Goal: Information Seeking & Learning: Compare options

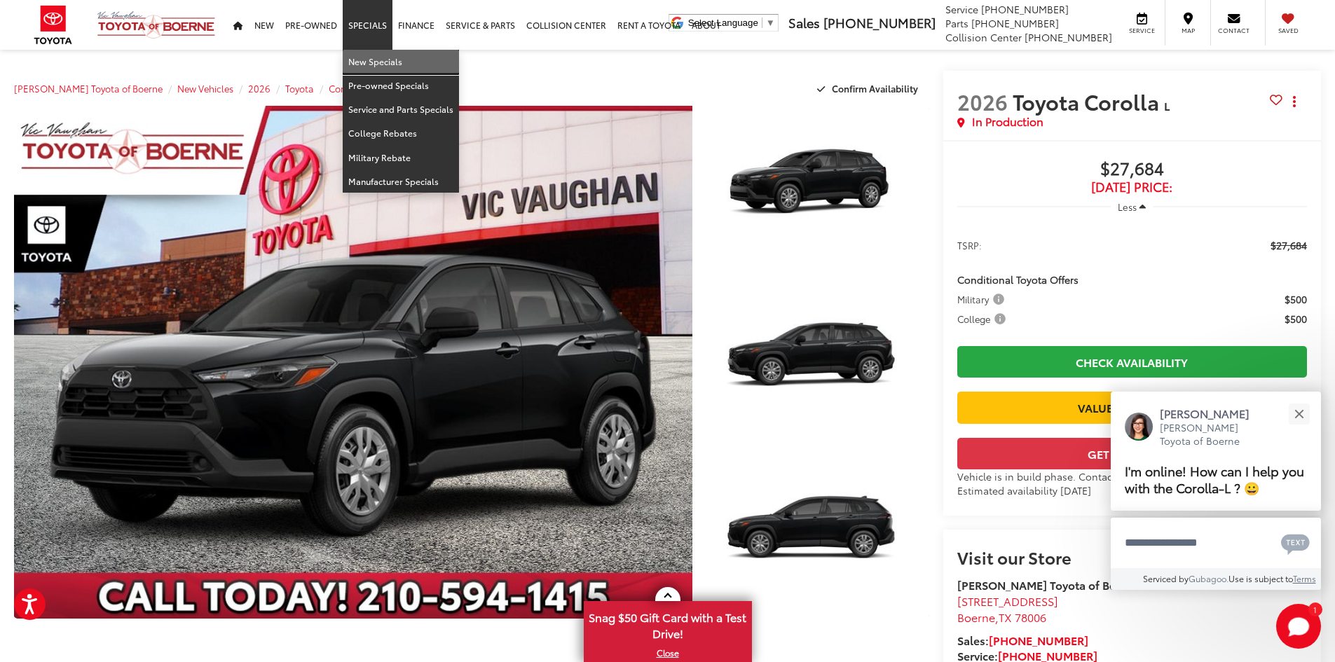
click at [382, 62] on link "New Specials" at bounding box center [401, 62] width 116 height 24
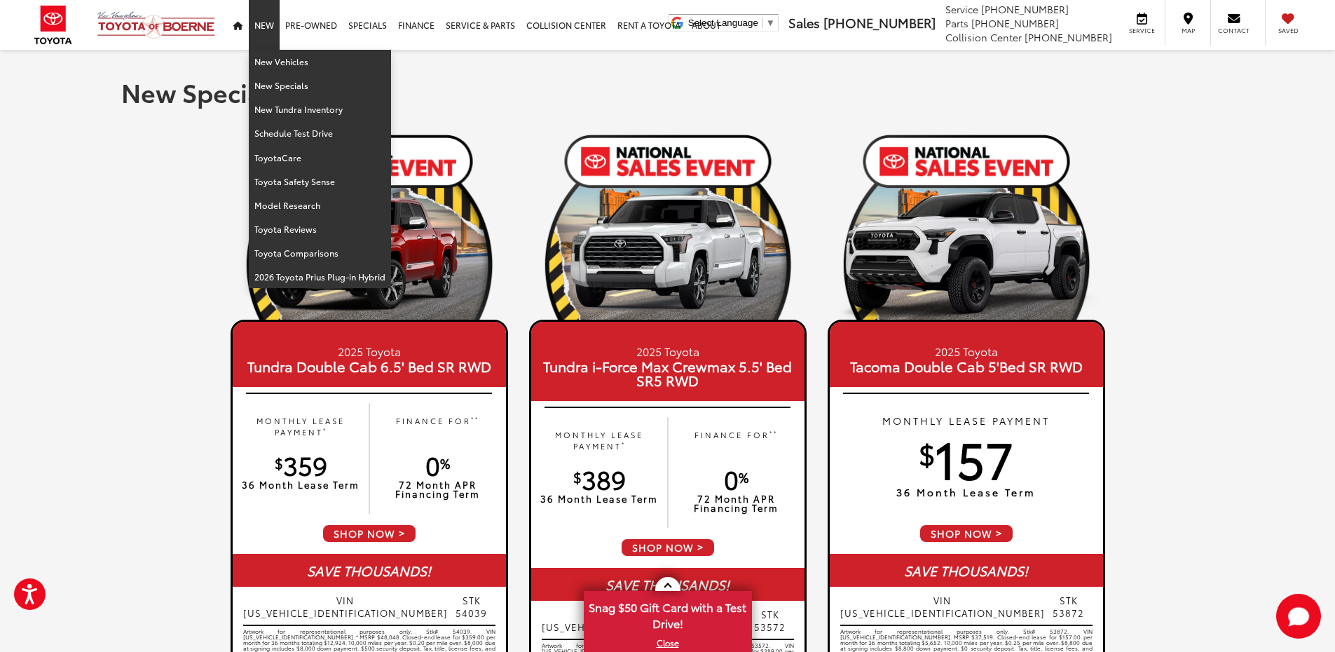
click at [261, 29] on link "New" at bounding box center [264, 25] width 31 height 50
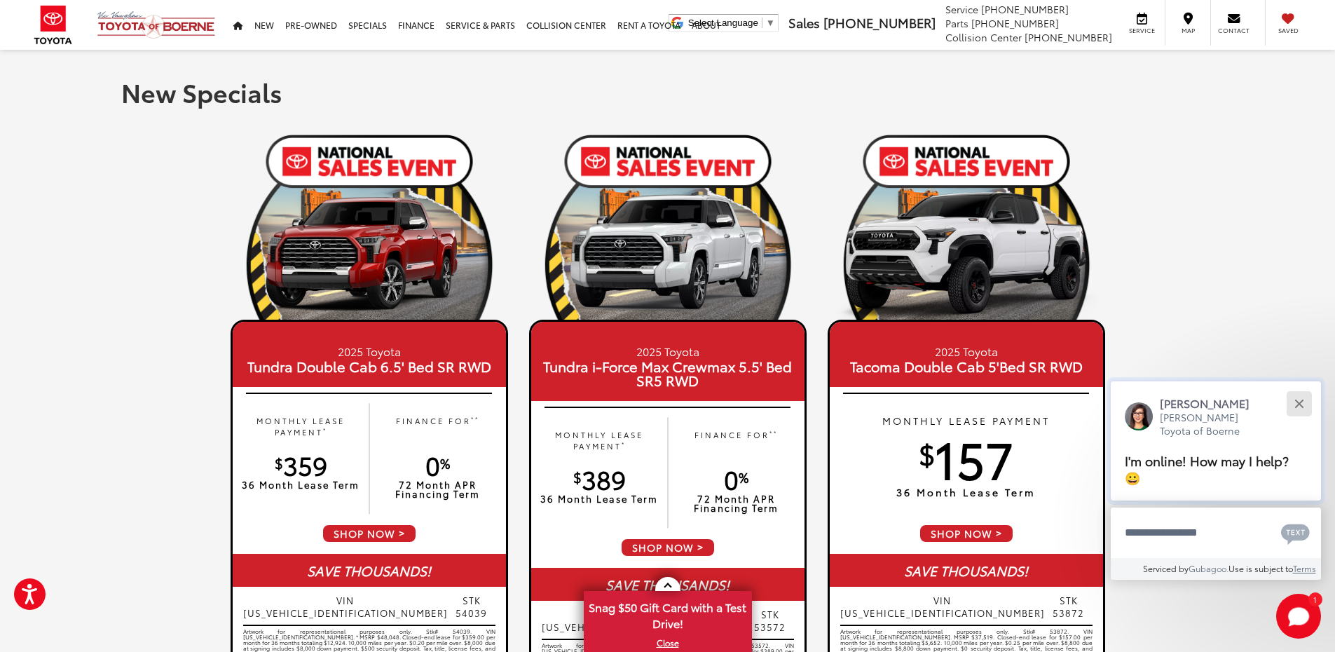
click at [1304, 408] on button "Close" at bounding box center [1299, 403] width 30 height 30
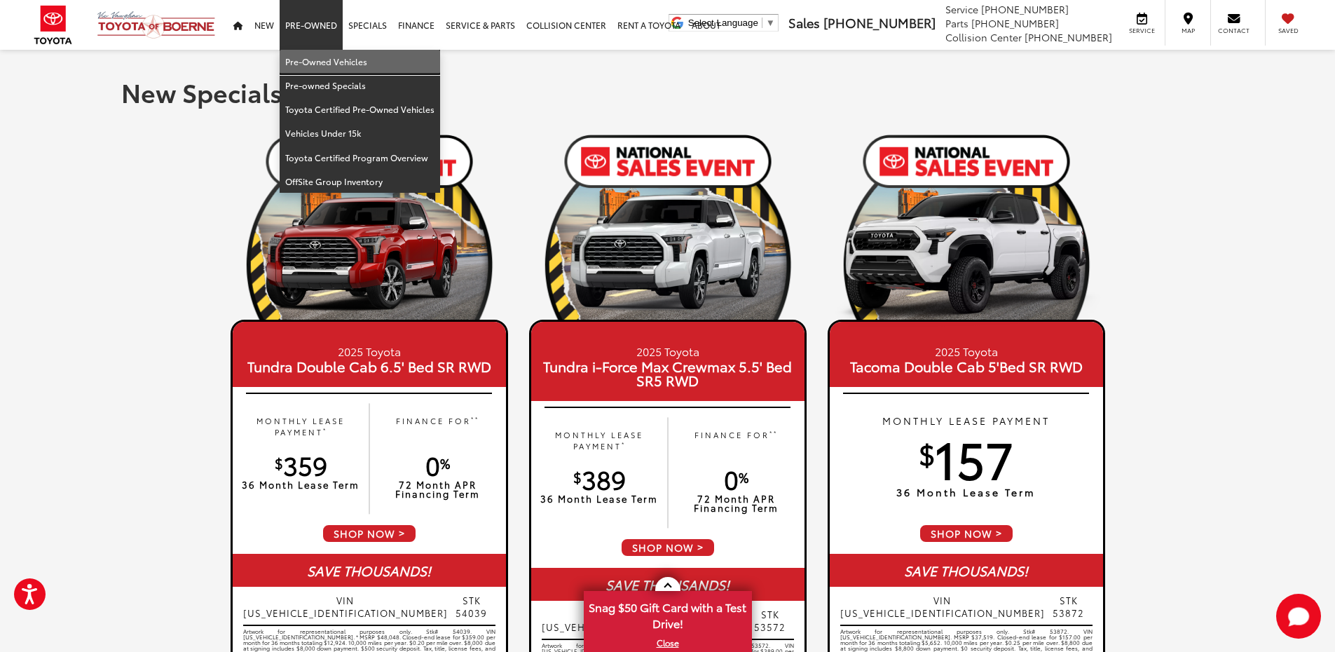
click at [315, 63] on link "Pre-Owned Vehicles" at bounding box center [360, 62] width 160 height 24
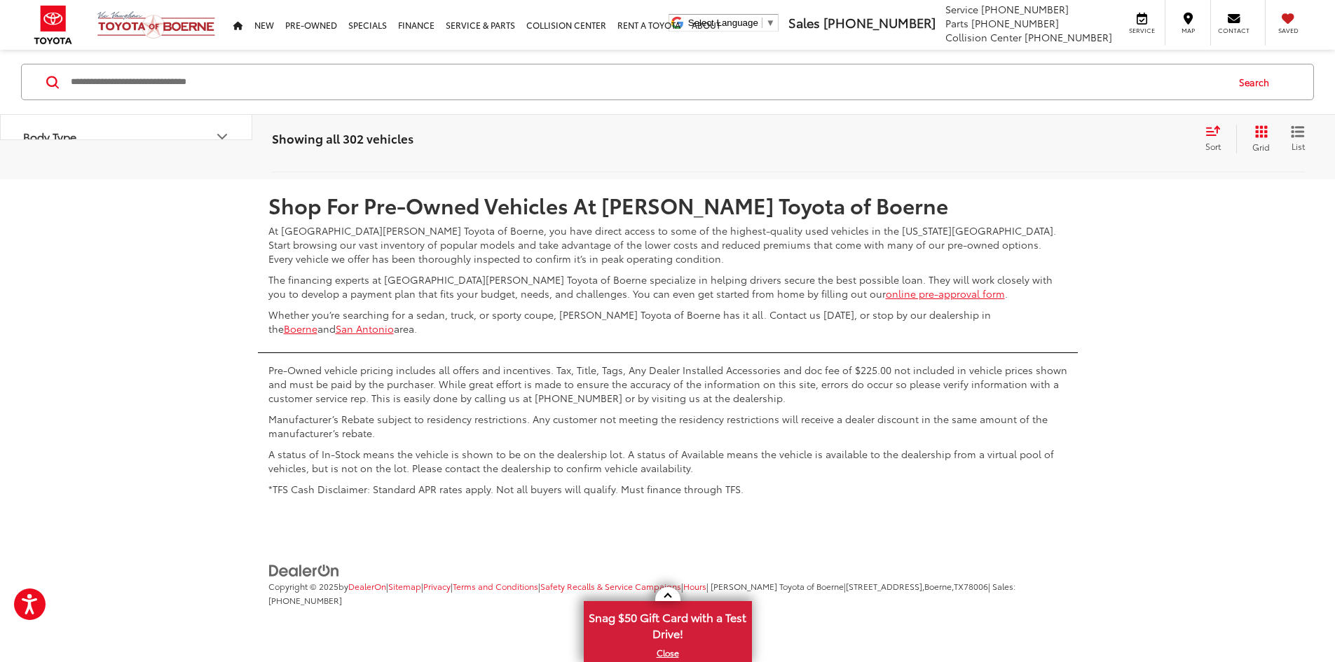
scroll to position [7008, 0]
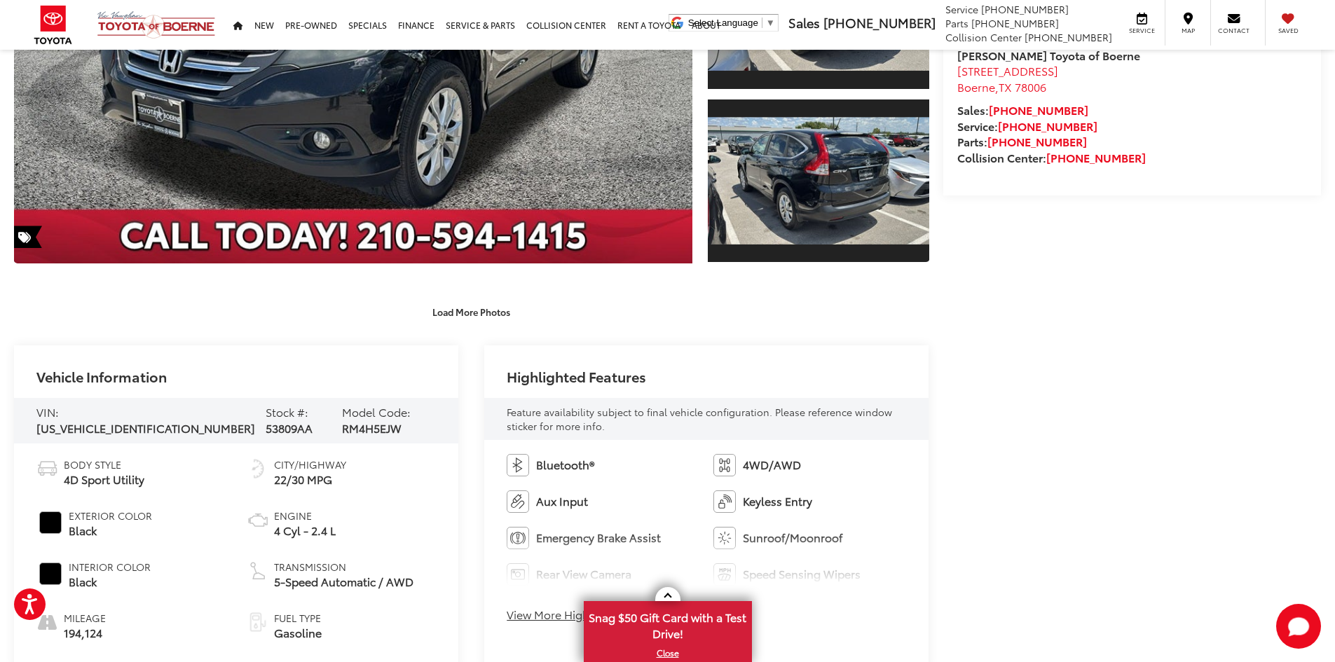
scroll to position [421, 0]
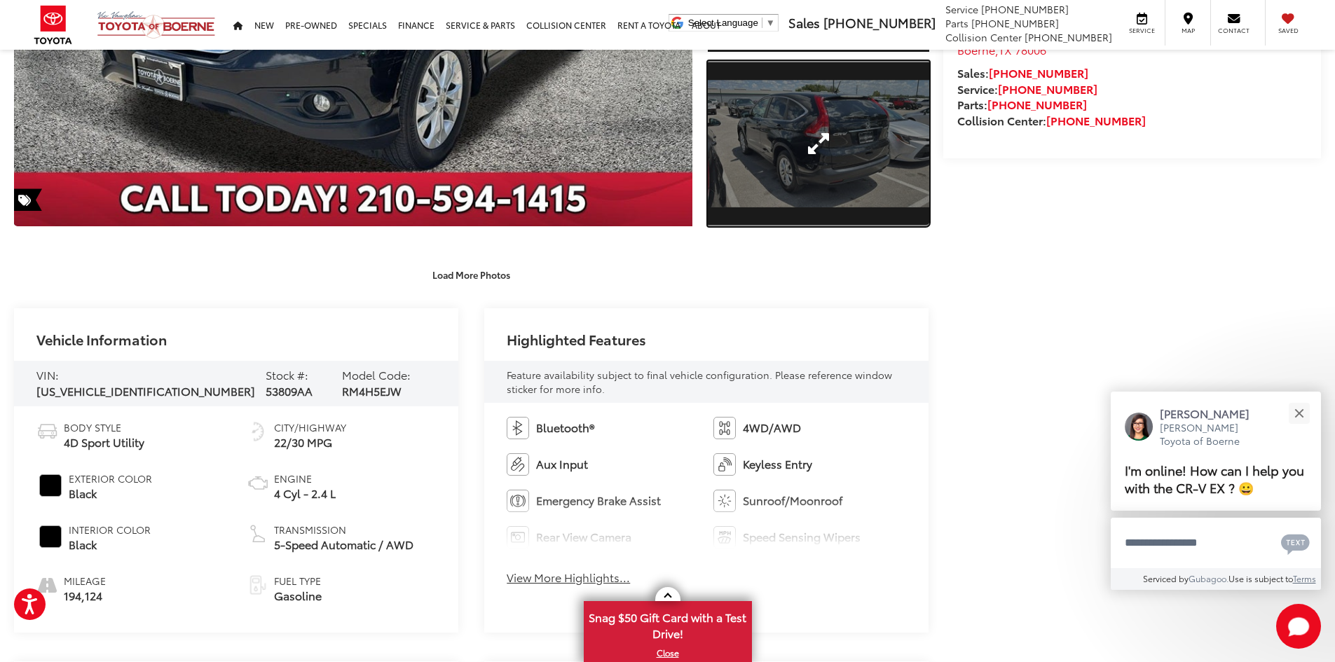
click at [838, 170] on link "Expand Photo 3" at bounding box center [818, 144] width 221 height 166
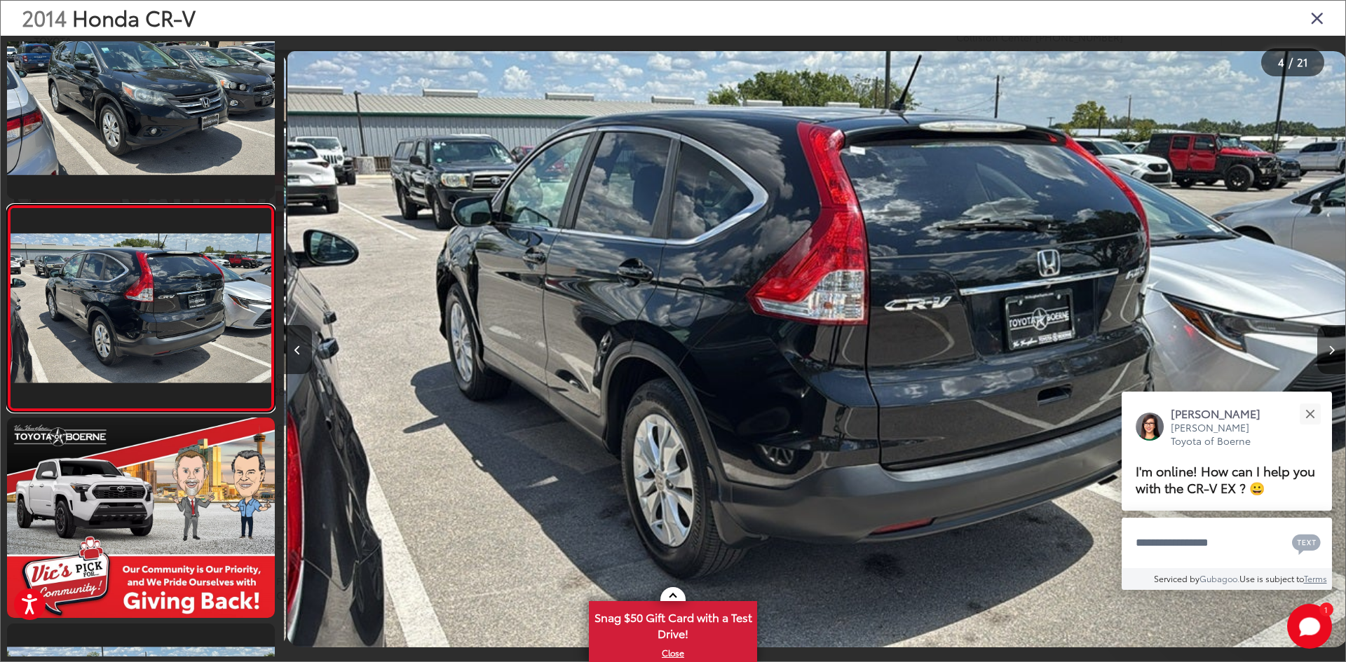
scroll to position [0, 3184]
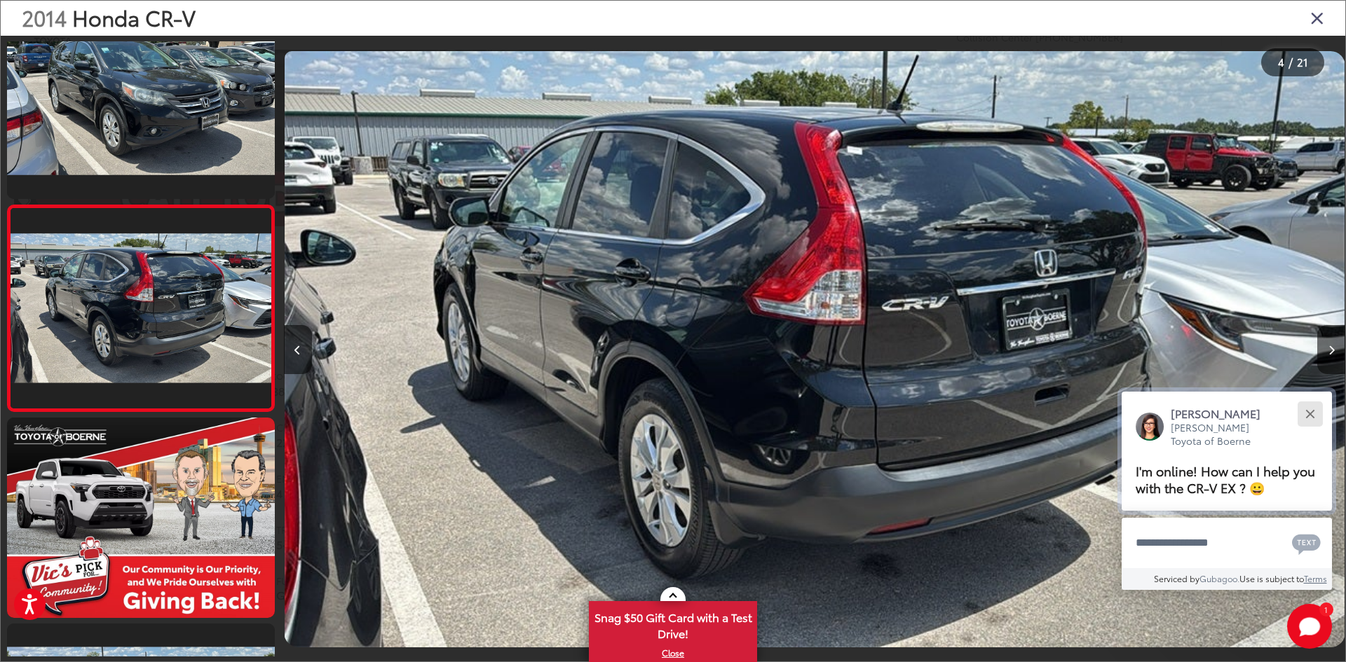
click at [1313, 412] on div "Close" at bounding box center [1309, 413] width 9 height 9
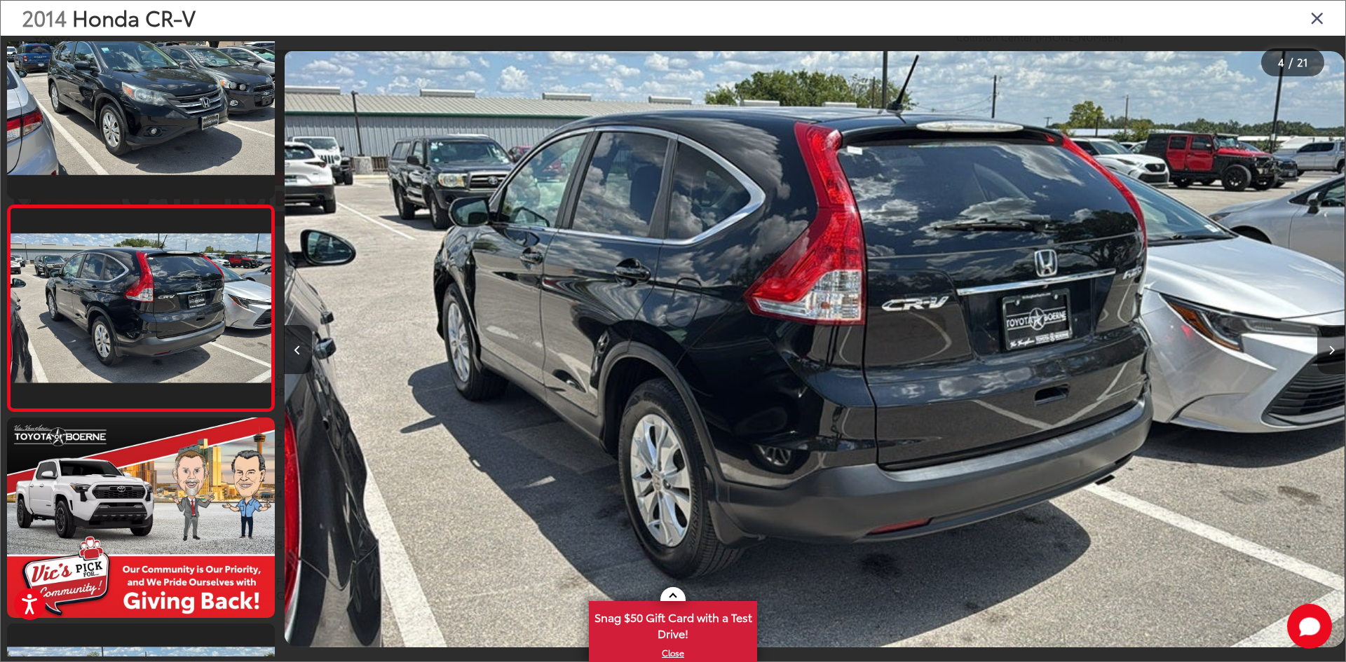
click at [1328, 348] on icon "Next image" at bounding box center [1331, 351] width 6 height 10
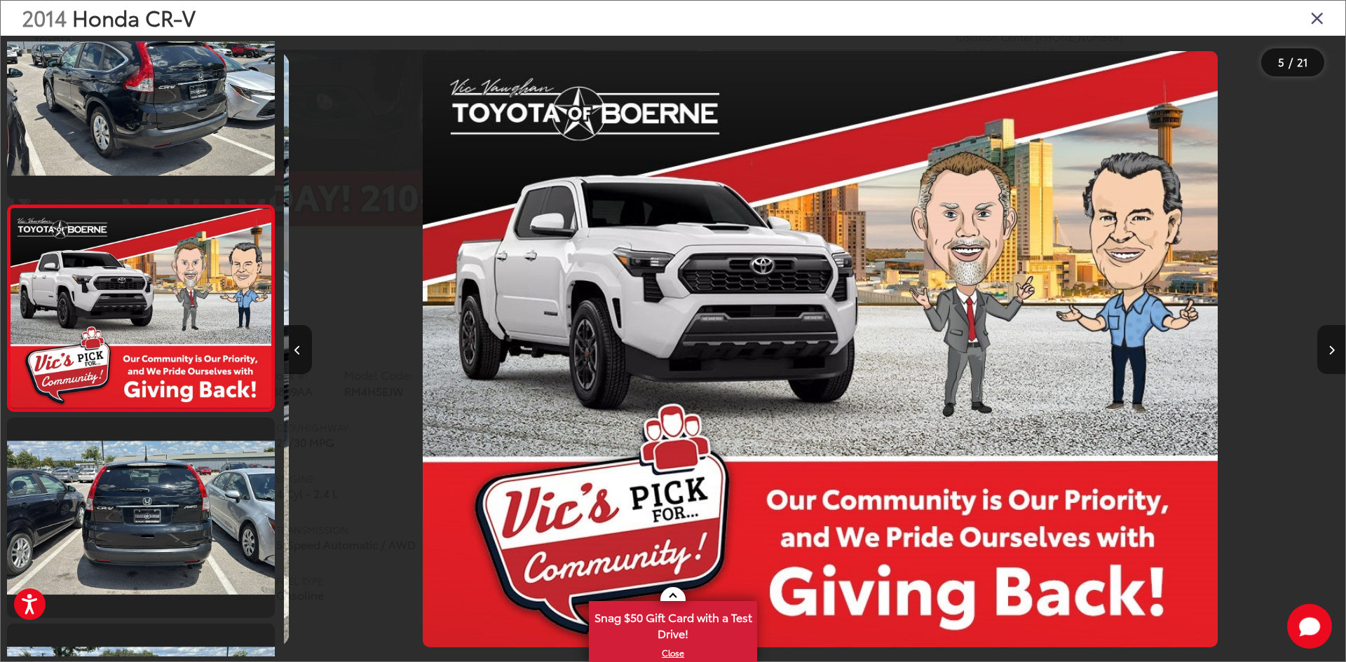
scroll to position [0, 4246]
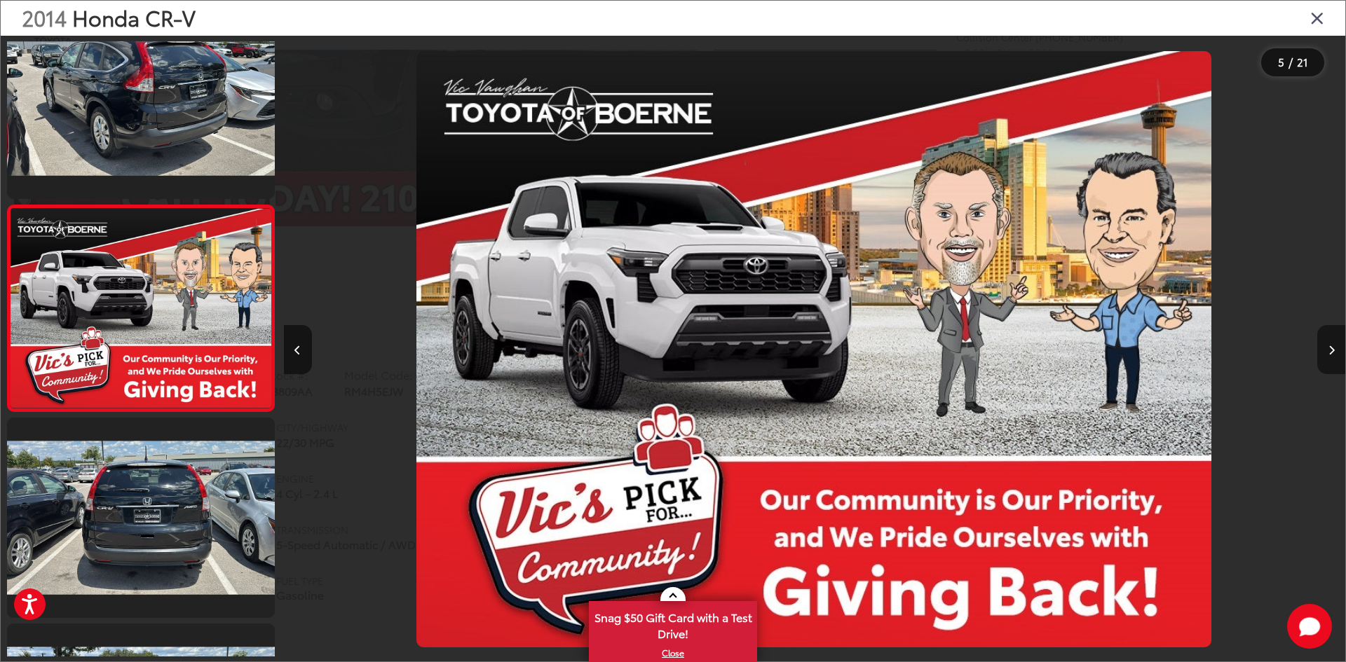
click at [1328, 348] on icon "Next image" at bounding box center [1331, 351] width 6 height 10
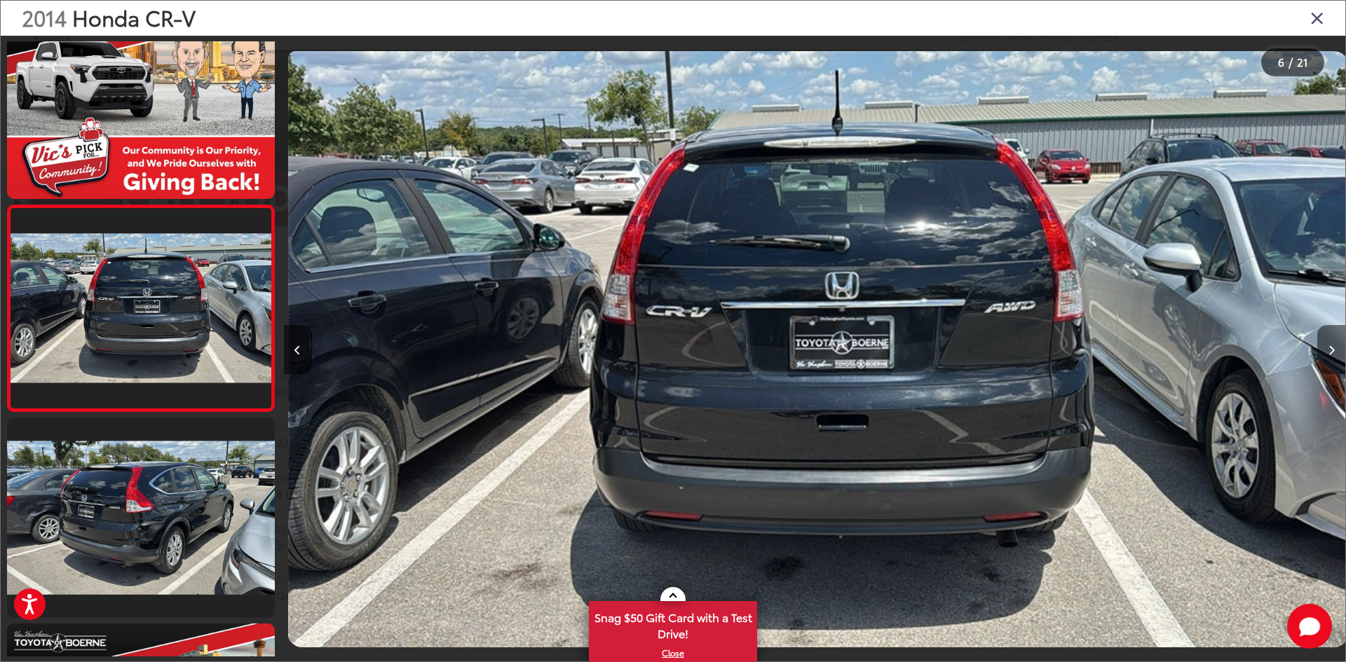
scroll to position [0, 5307]
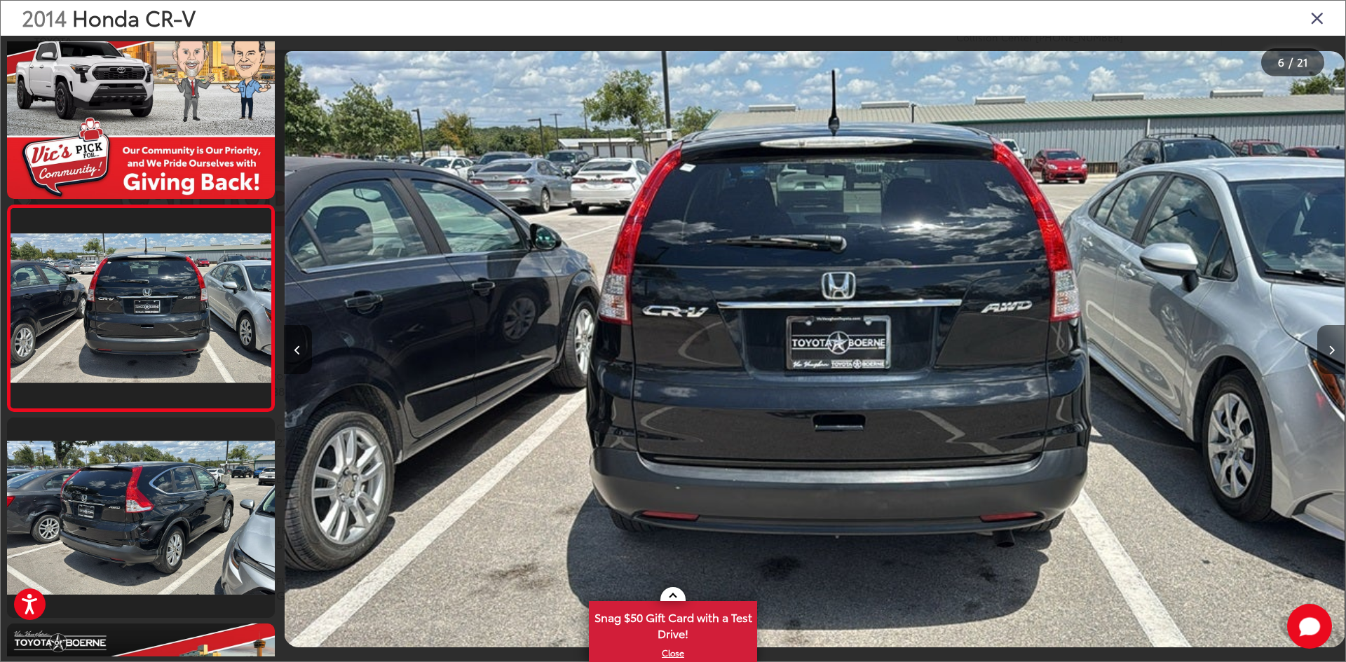
click at [1327, 348] on button "Next image" at bounding box center [1331, 349] width 28 height 49
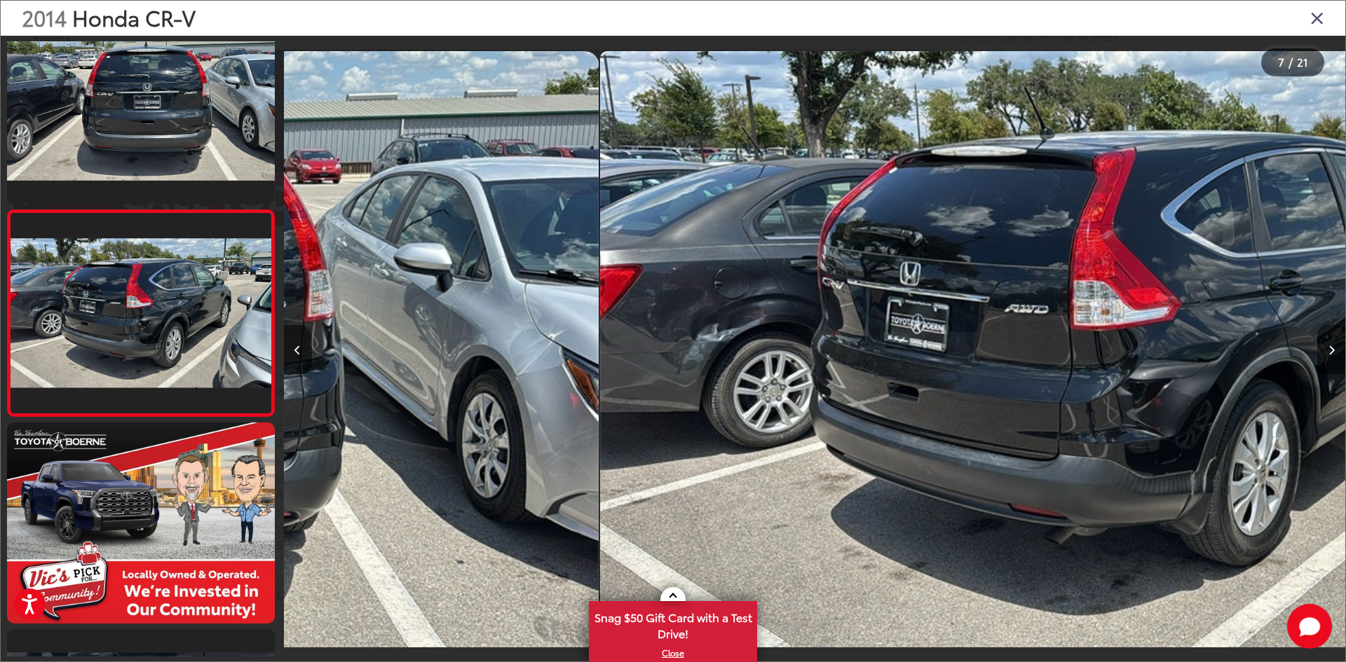
scroll to position [1074, 0]
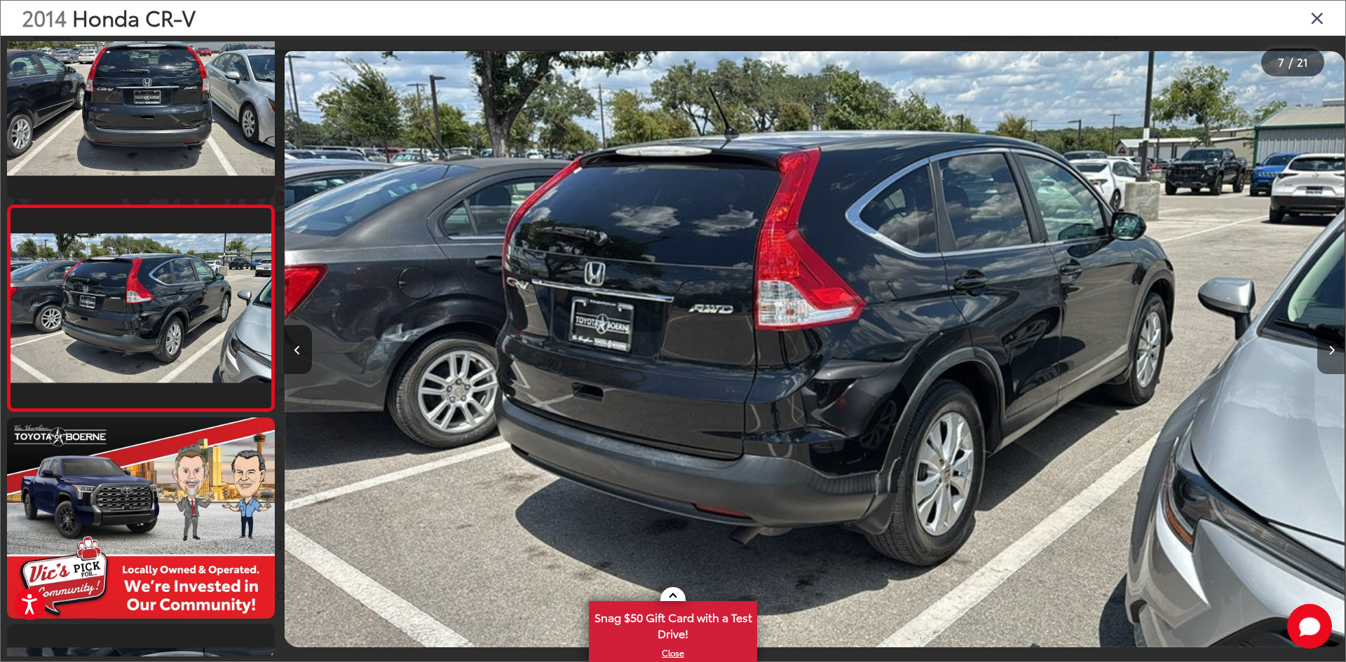
click at [1327, 348] on button "Next image" at bounding box center [1331, 349] width 28 height 49
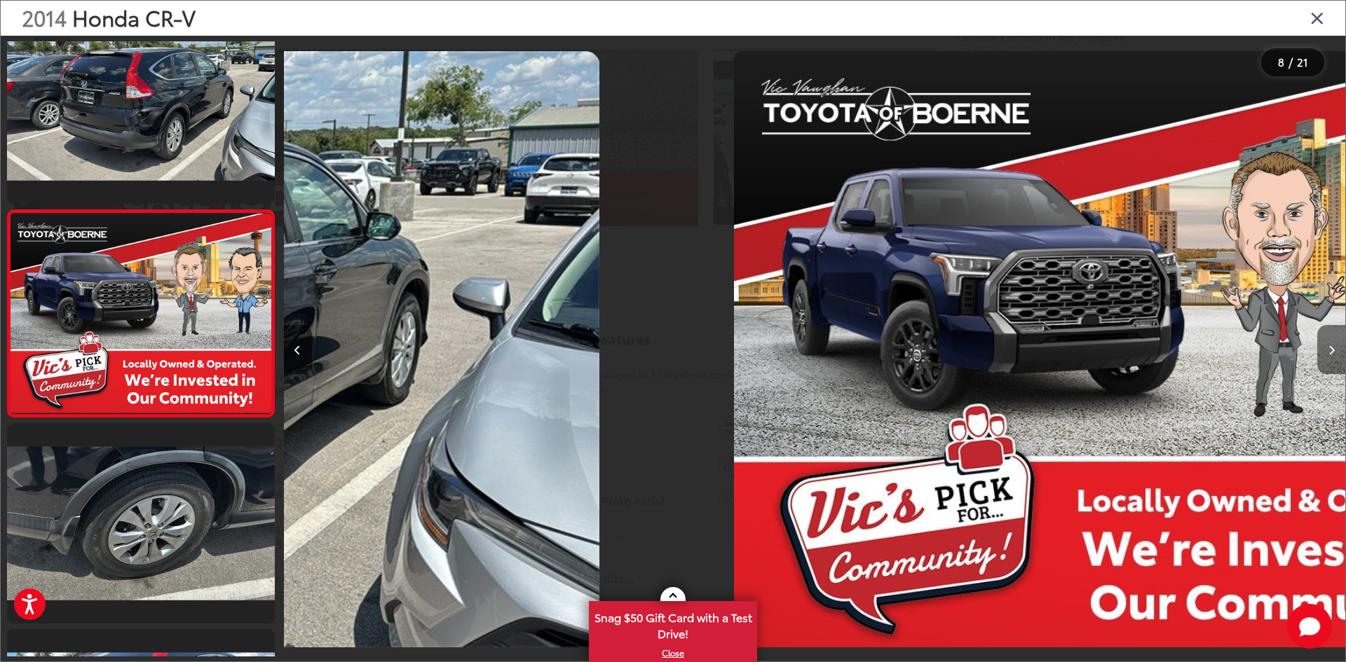
scroll to position [1280, 0]
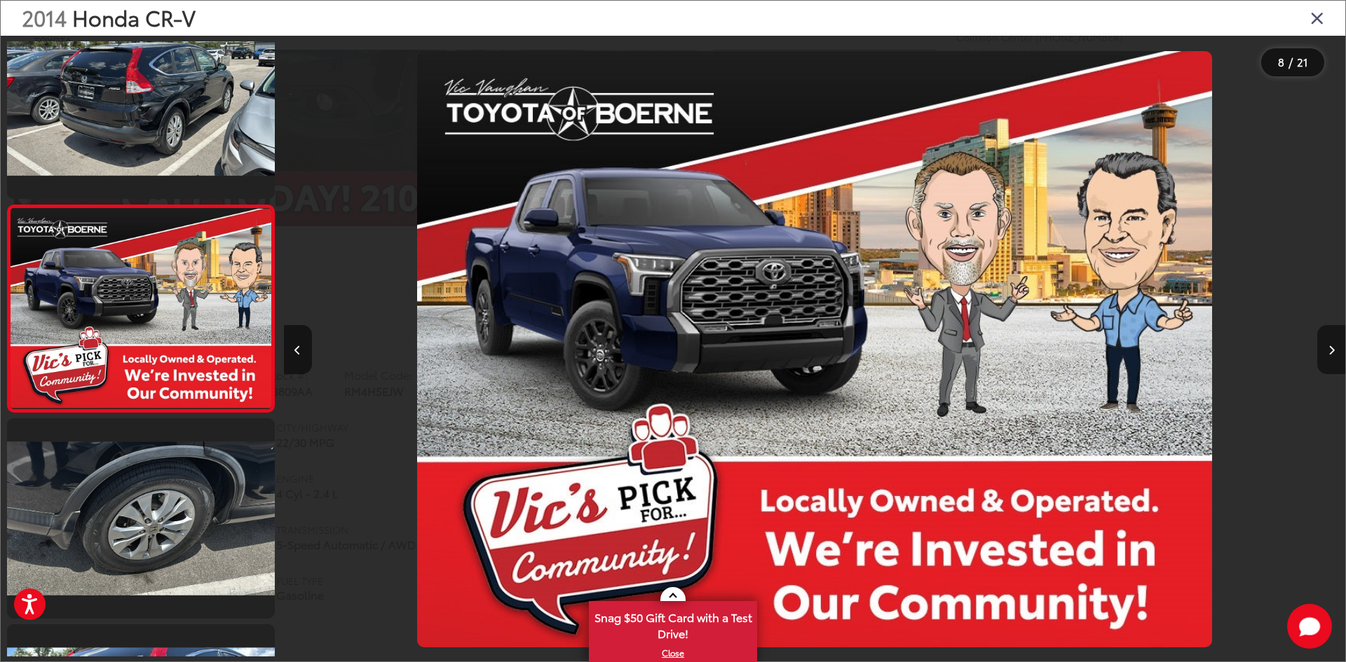
click at [1327, 348] on button "Next image" at bounding box center [1331, 349] width 28 height 49
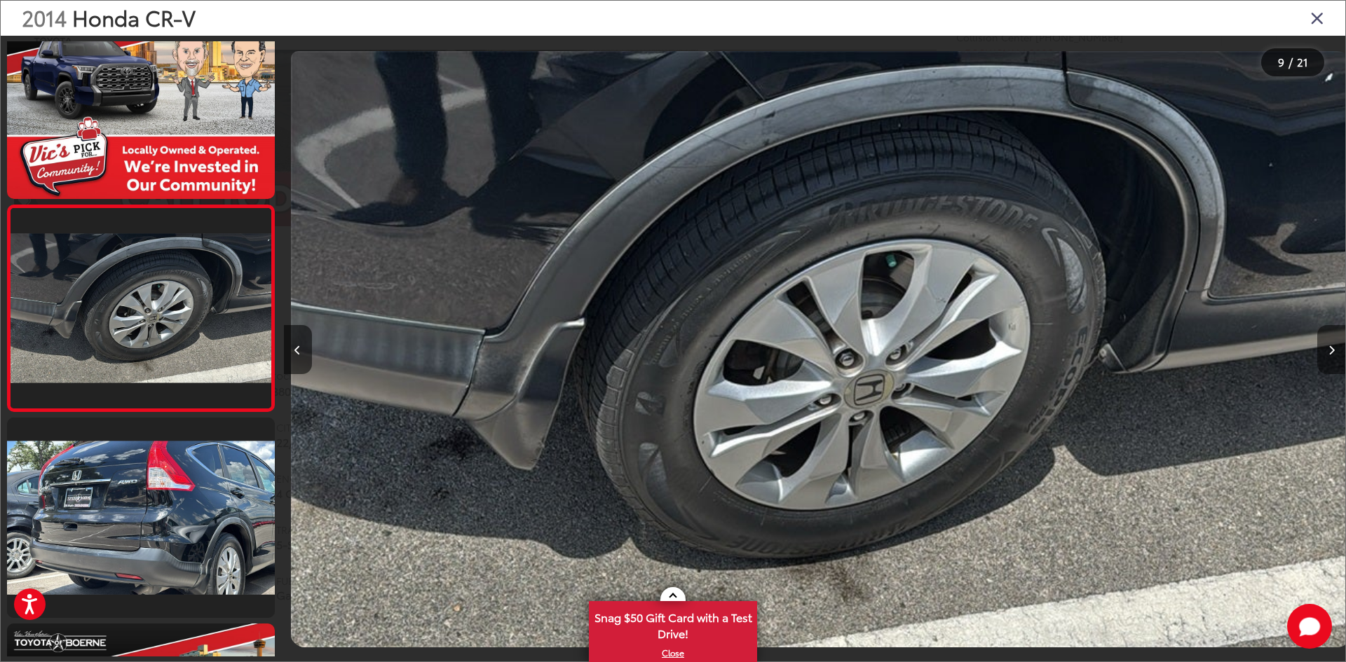
scroll to position [0, 8491]
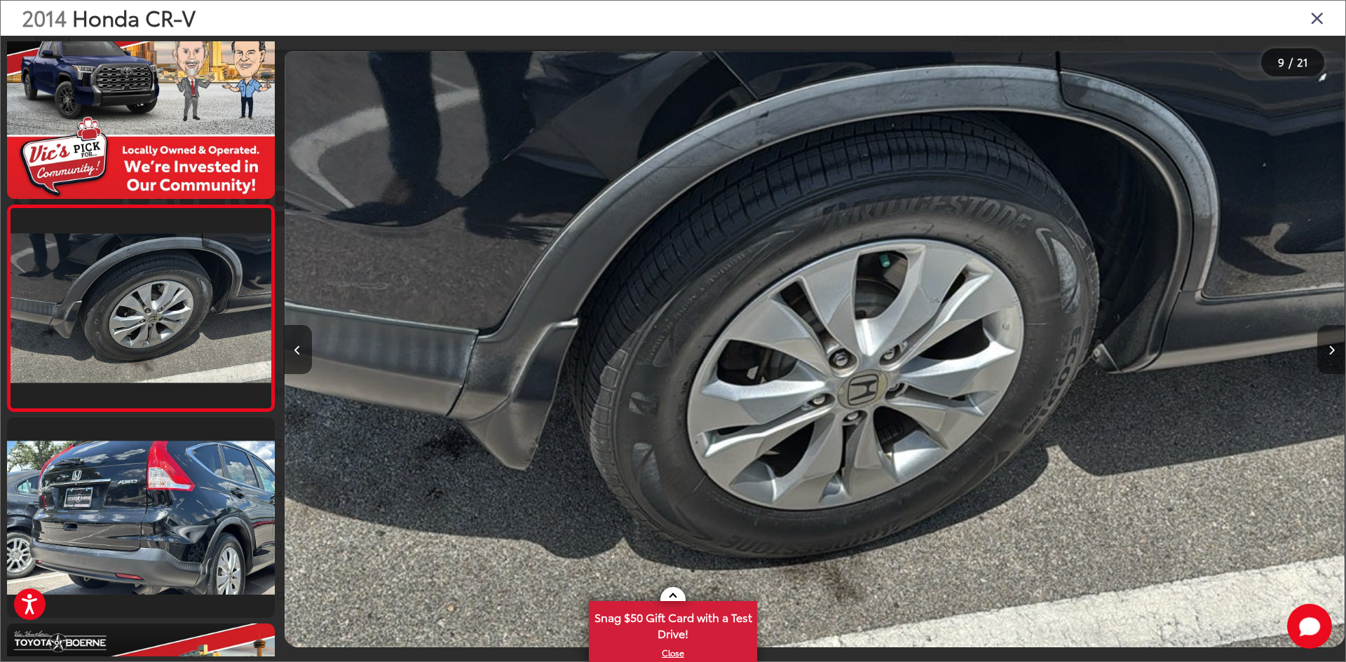
click at [1327, 348] on button "Next image" at bounding box center [1331, 349] width 28 height 49
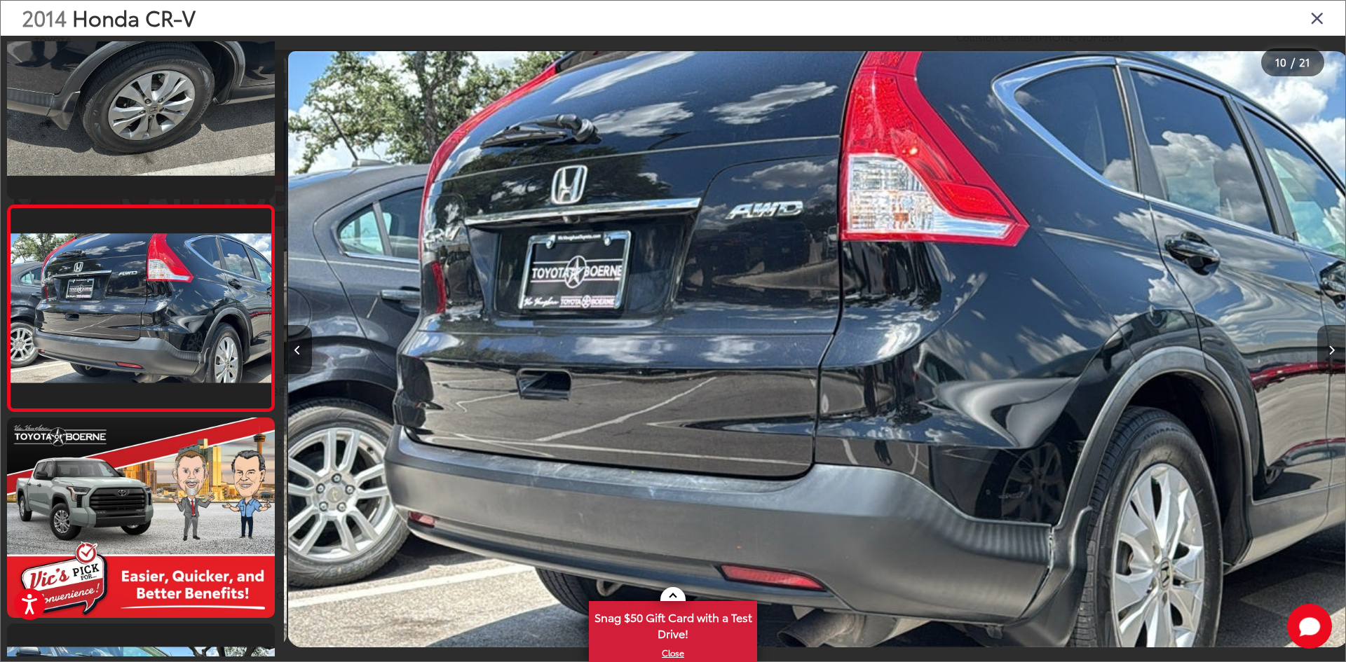
scroll to position [0, 9552]
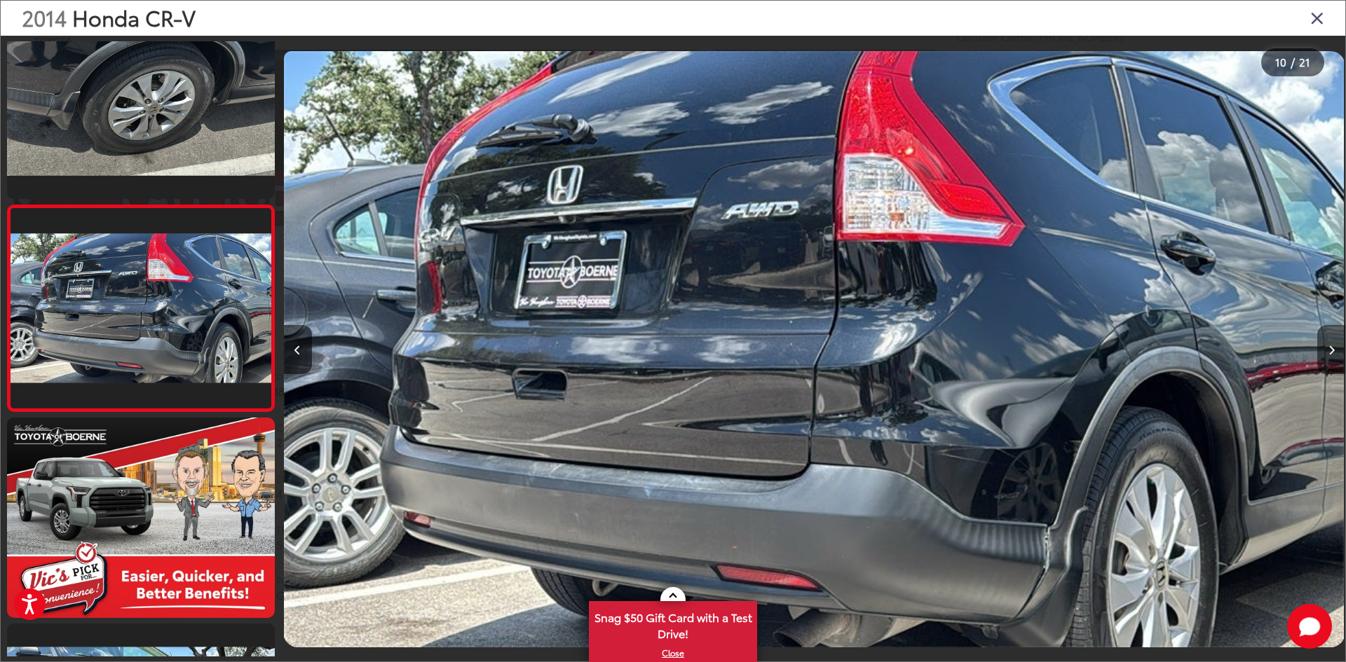
click at [1326, 348] on button "Next image" at bounding box center [1331, 349] width 28 height 49
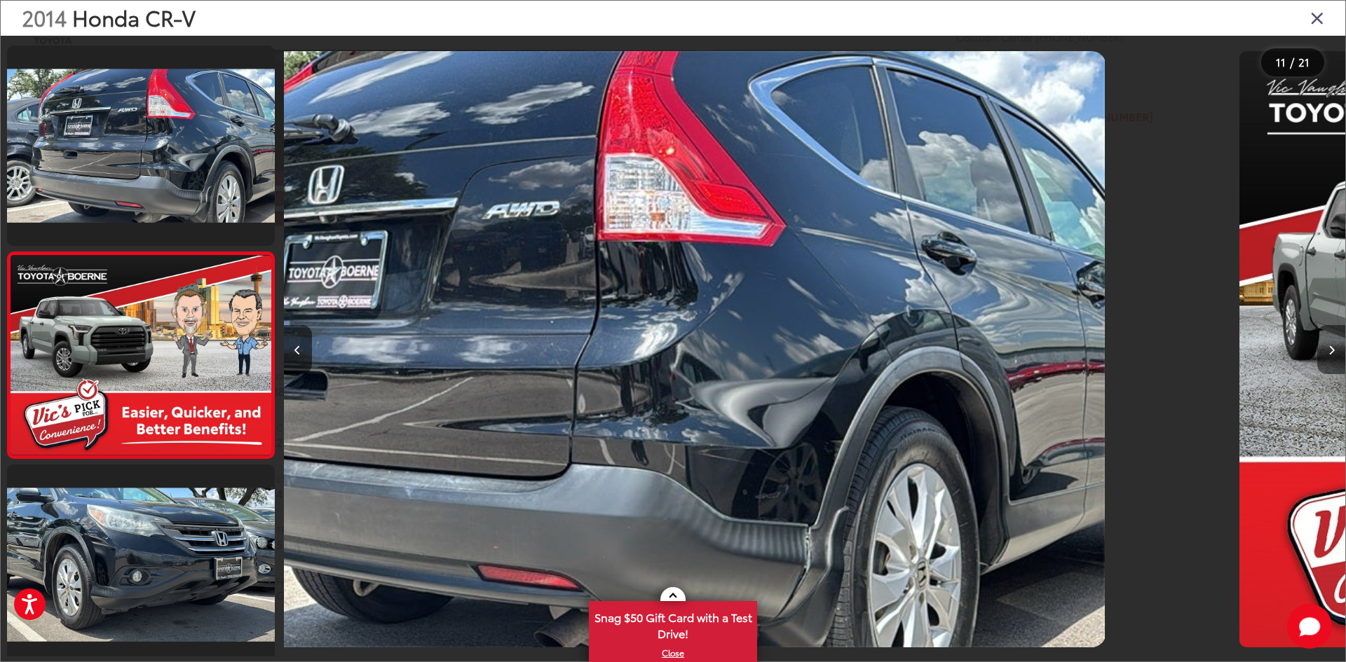
scroll to position [0, 0]
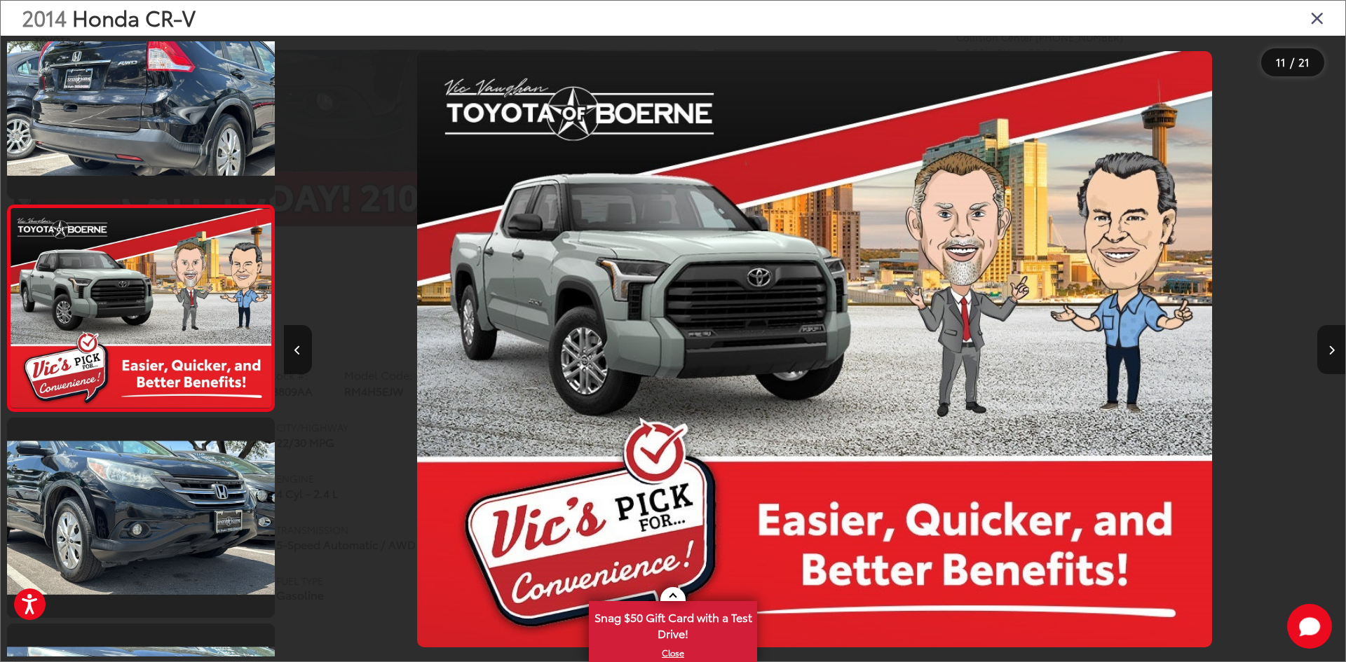
click at [1326, 348] on button "Next image" at bounding box center [1331, 349] width 28 height 49
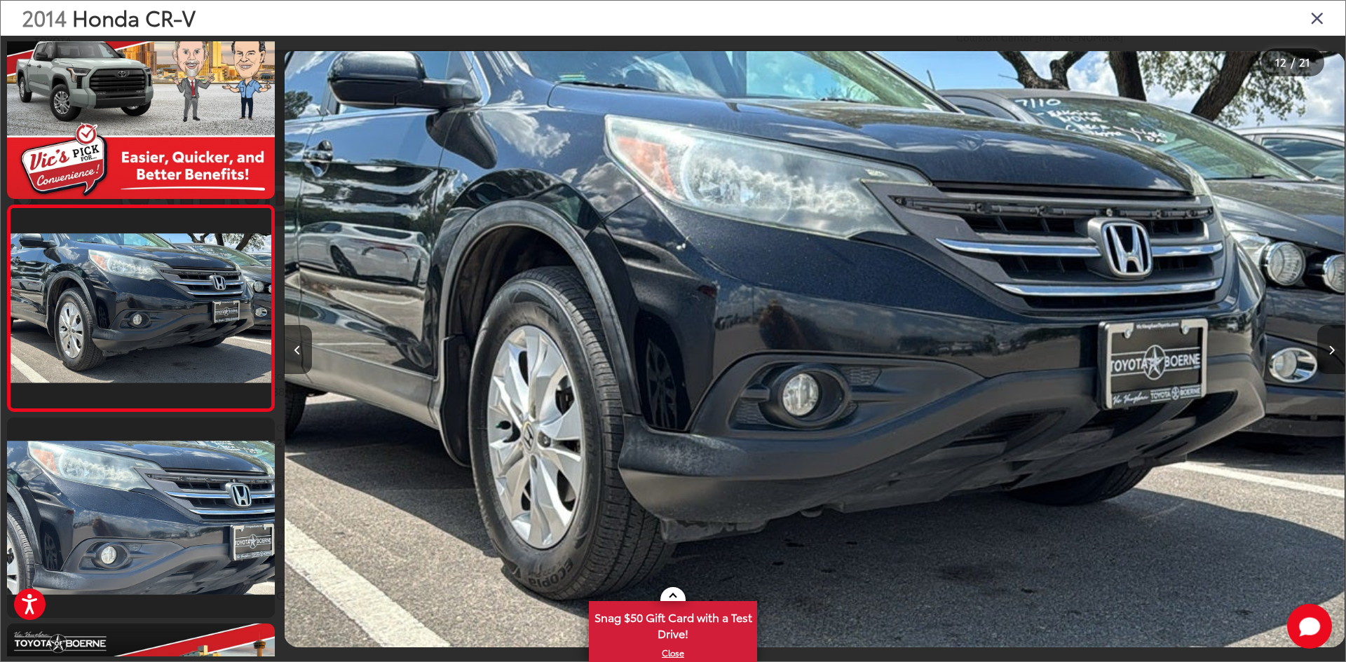
click at [1326, 348] on button "Next image" at bounding box center [1331, 349] width 28 height 49
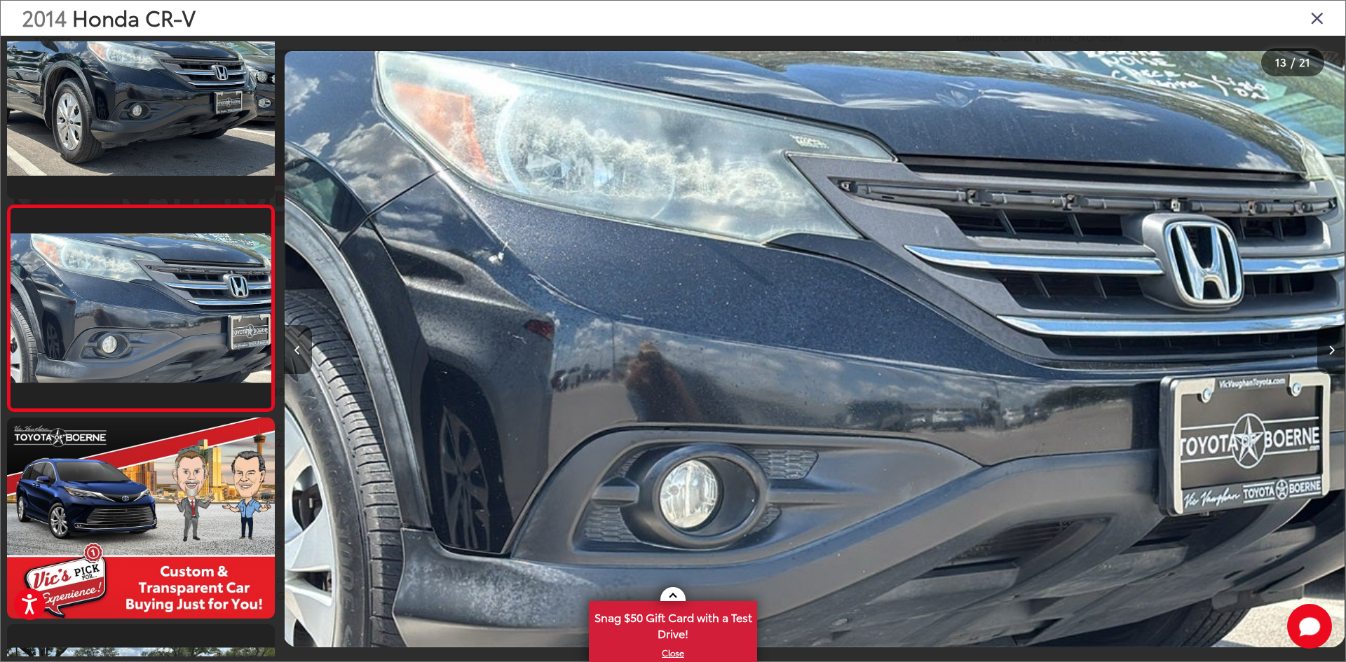
click at [1326, 348] on button "Next image" at bounding box center [1331, 349] width 28 height 49
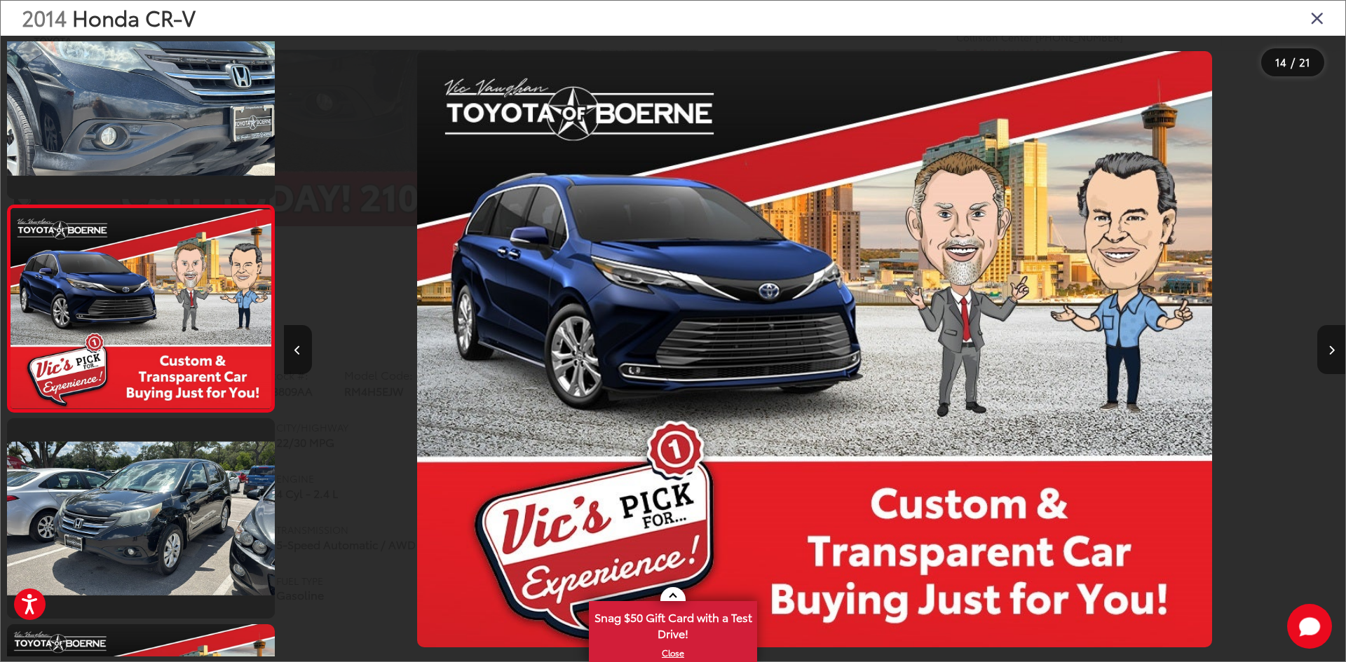
click at [1326, 348] on button "Next image" at bounding box center [1331, 349] width 28 height 49
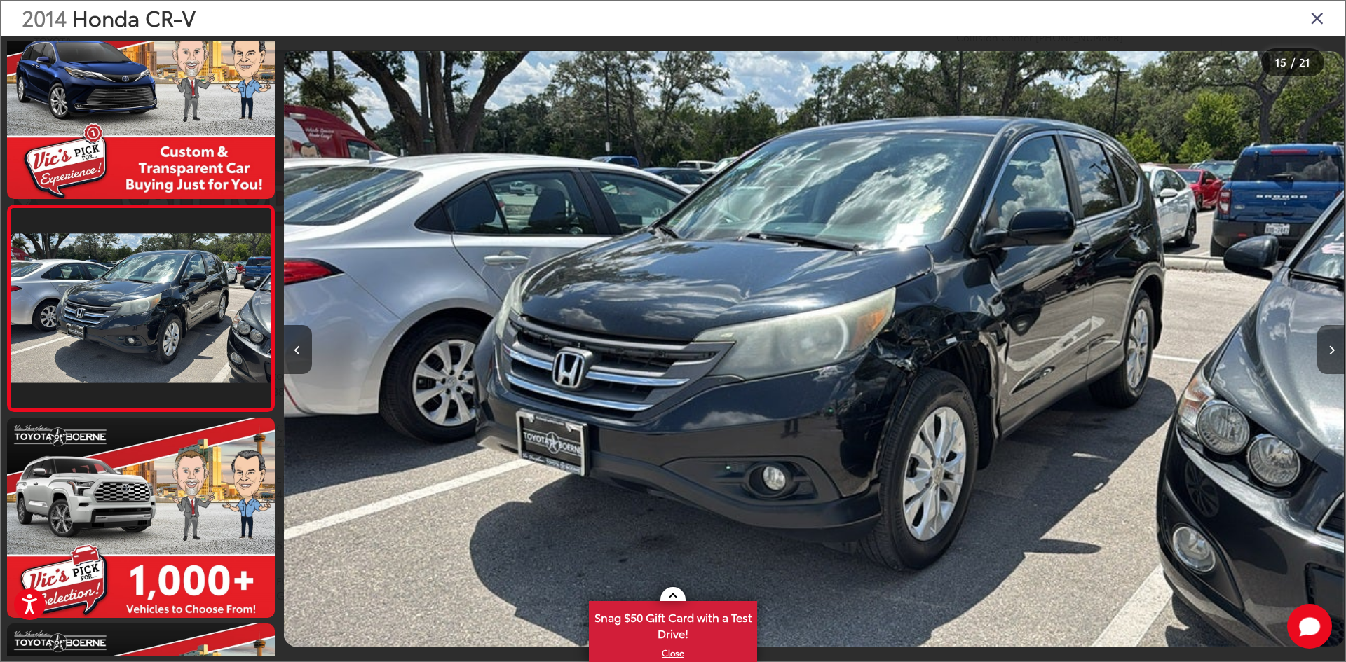
click at [1326, 348] on button "Next image" at bounding box center [1331, 349] width 28 height 49
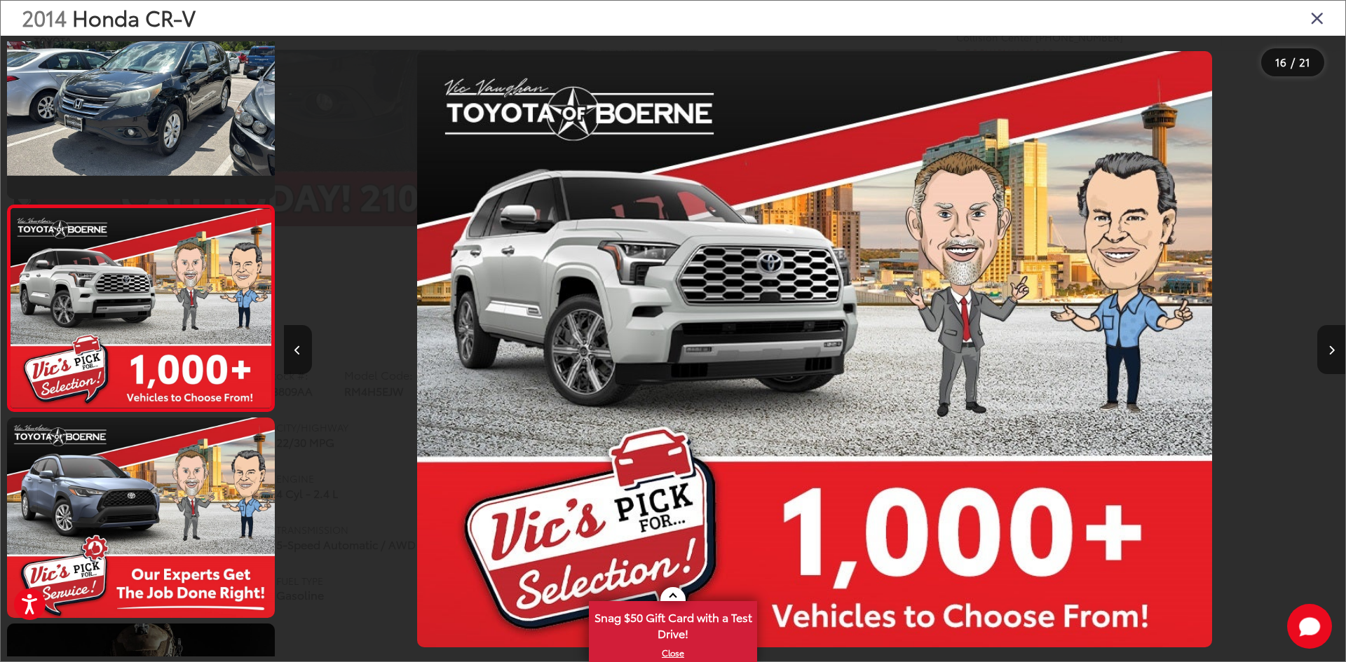
click at [1326, 348] on button "Next image" at bounding box center [1331, 349] width 28 height 49
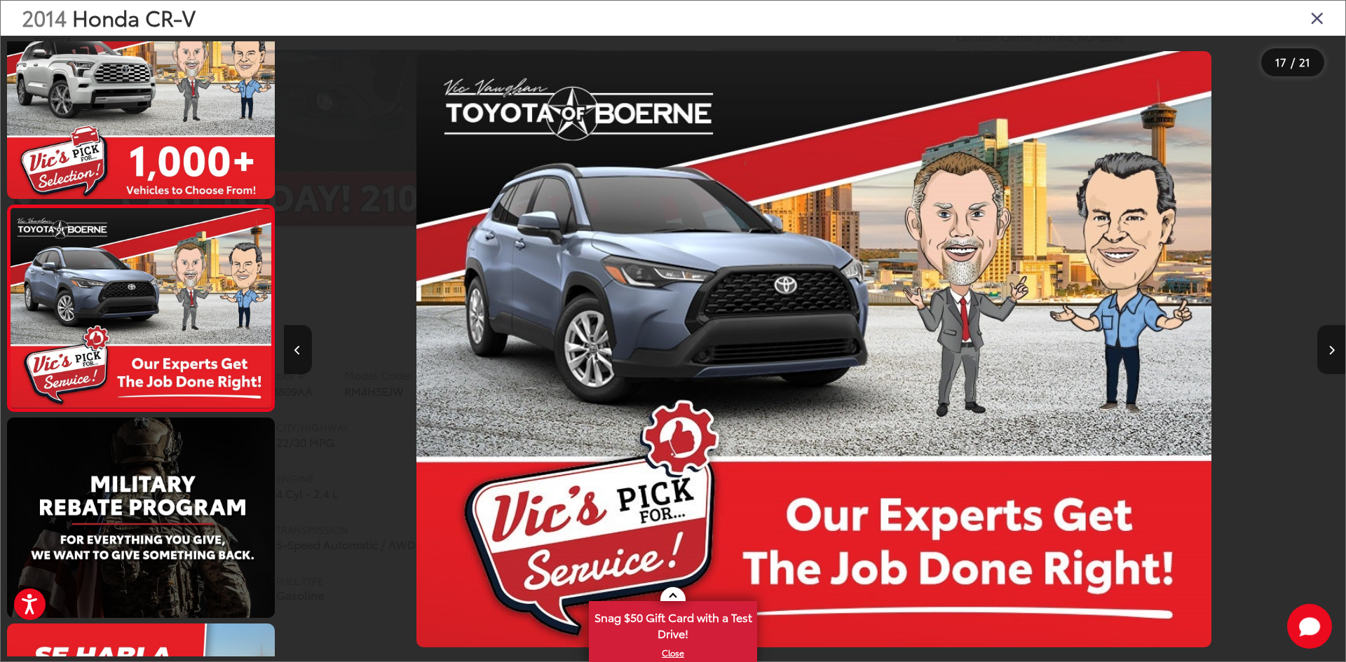
click at [1326, 348] on button "Next image" at bounding box center [1331, 349] width 28 height 49
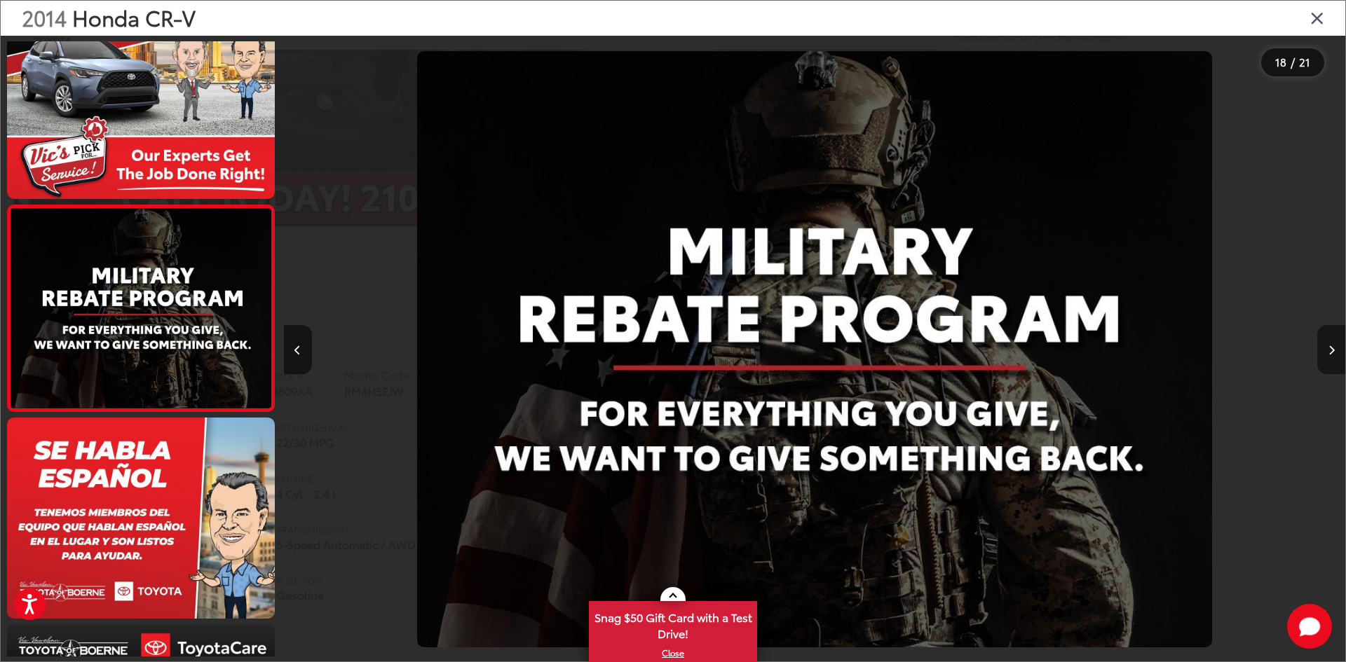
click at [1326, 348] on button "Next image" at bounding box center [1331, 349] width 28 height 49
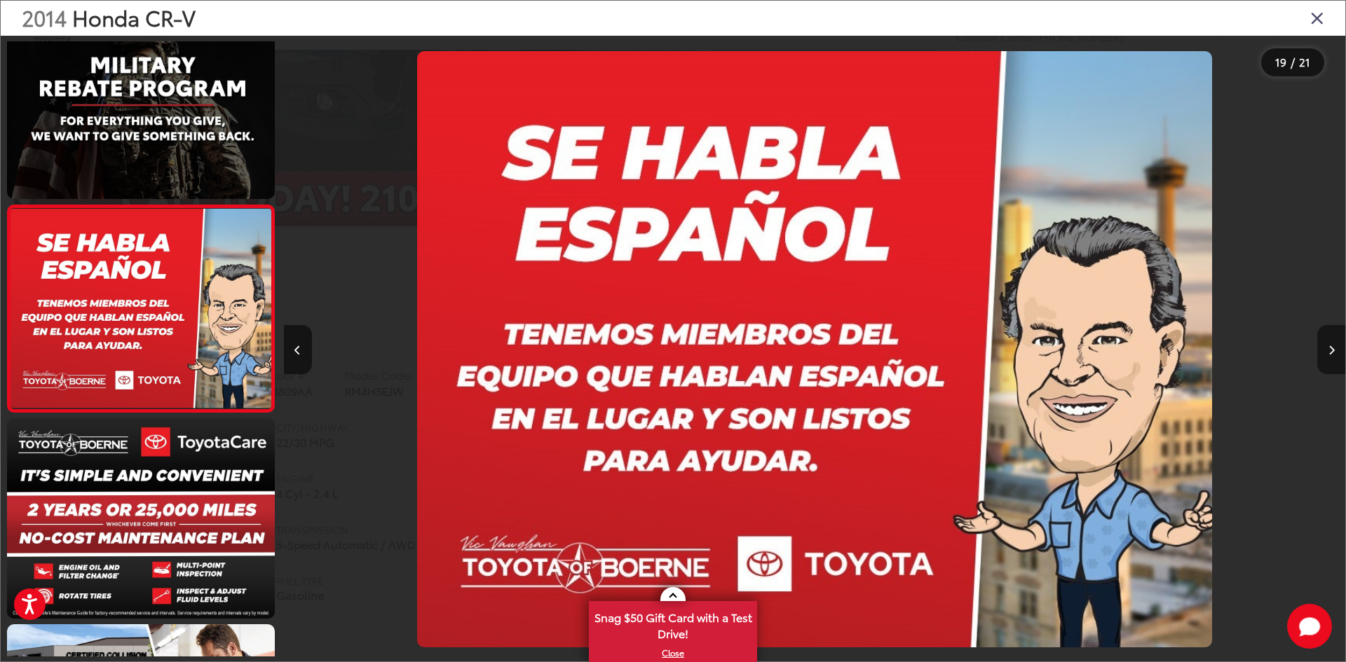
click at [1326, 348] on button "Next image" at bounding box center [1331, 349] width 28 height 49
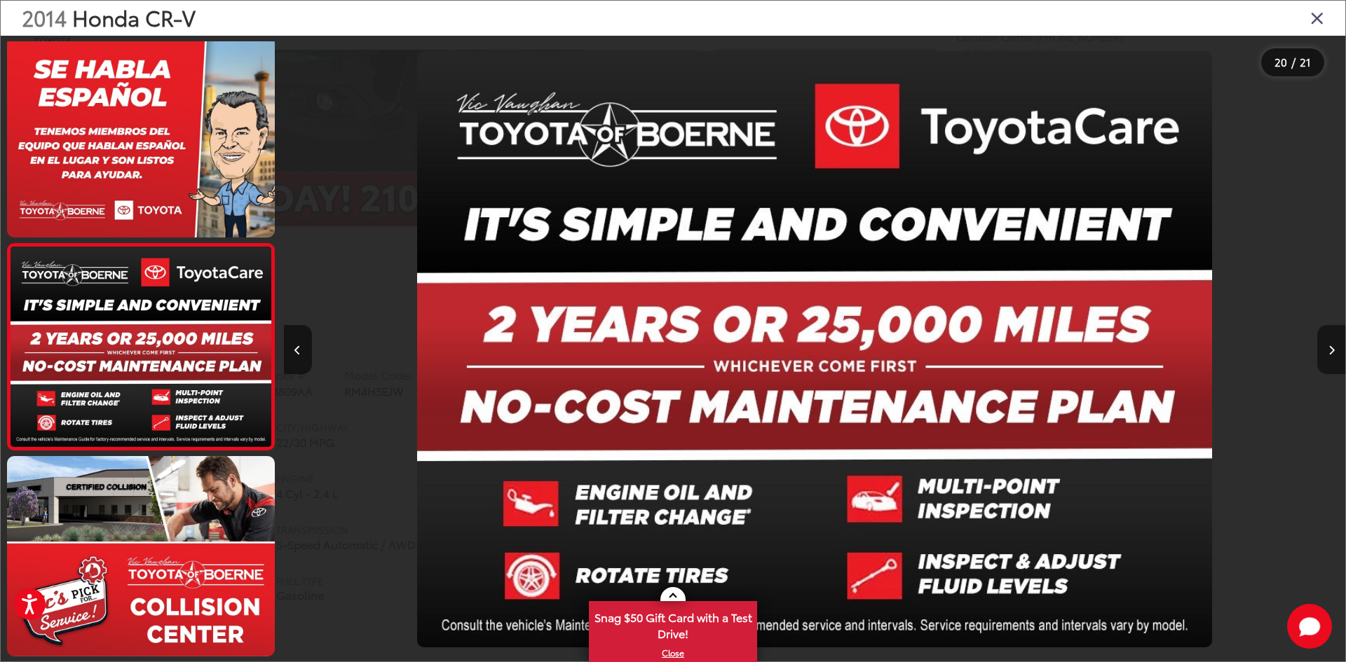
click at [1326, 348] on button "Next image" at bounding box center [1331, 349] width 28 height 49
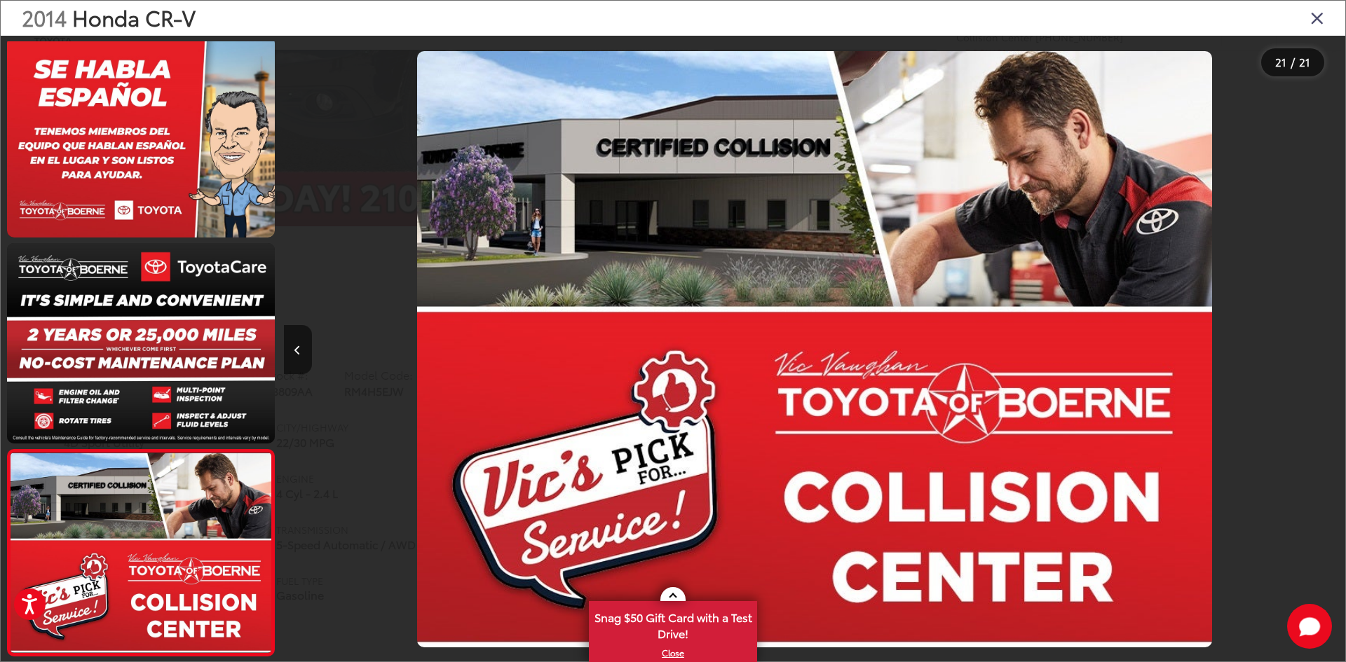
click at [1326, 348] on div at bounding box center [1212, 349] width 266 height 627
click at [1323, 17] on div "2014 Honda CR-V" at bounding box center [673, 18] width 1344 height 35
click at [1315, 19] on icon "Close gallery" at bounding box center [1317, 17] width 14 height 18
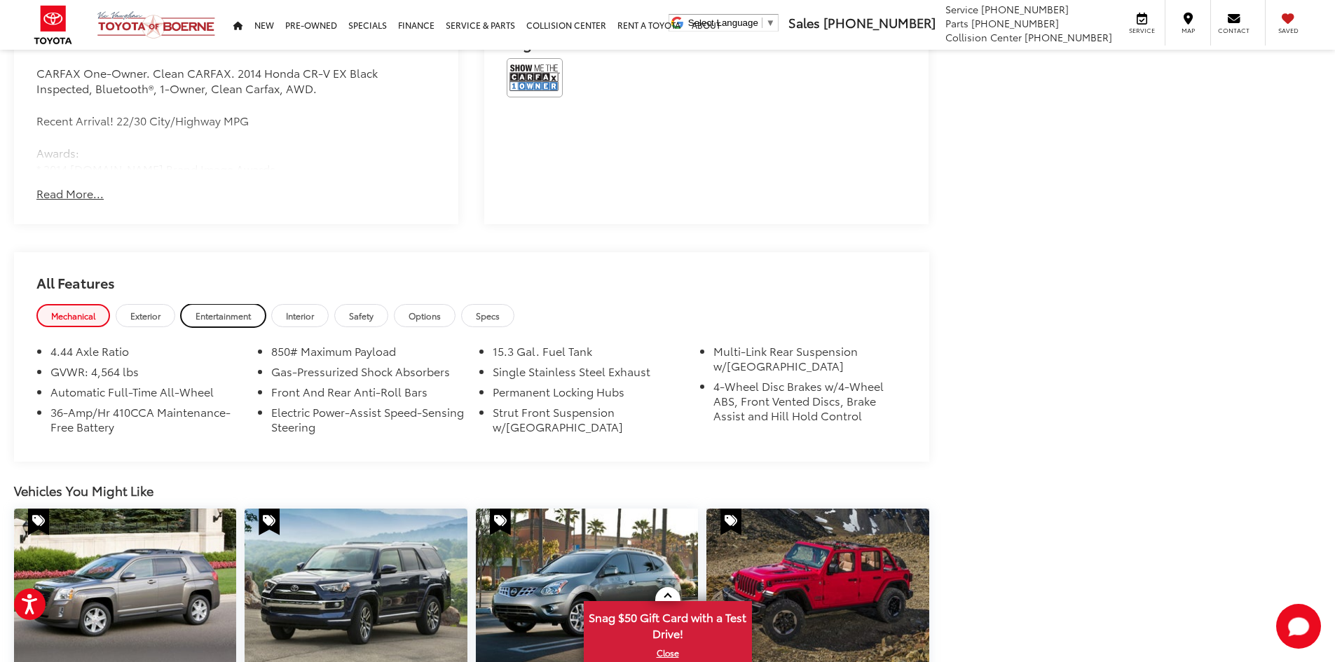
click at [219, 314] on span "Entertainment" at bounding box center [223, 316] width 55 height 12
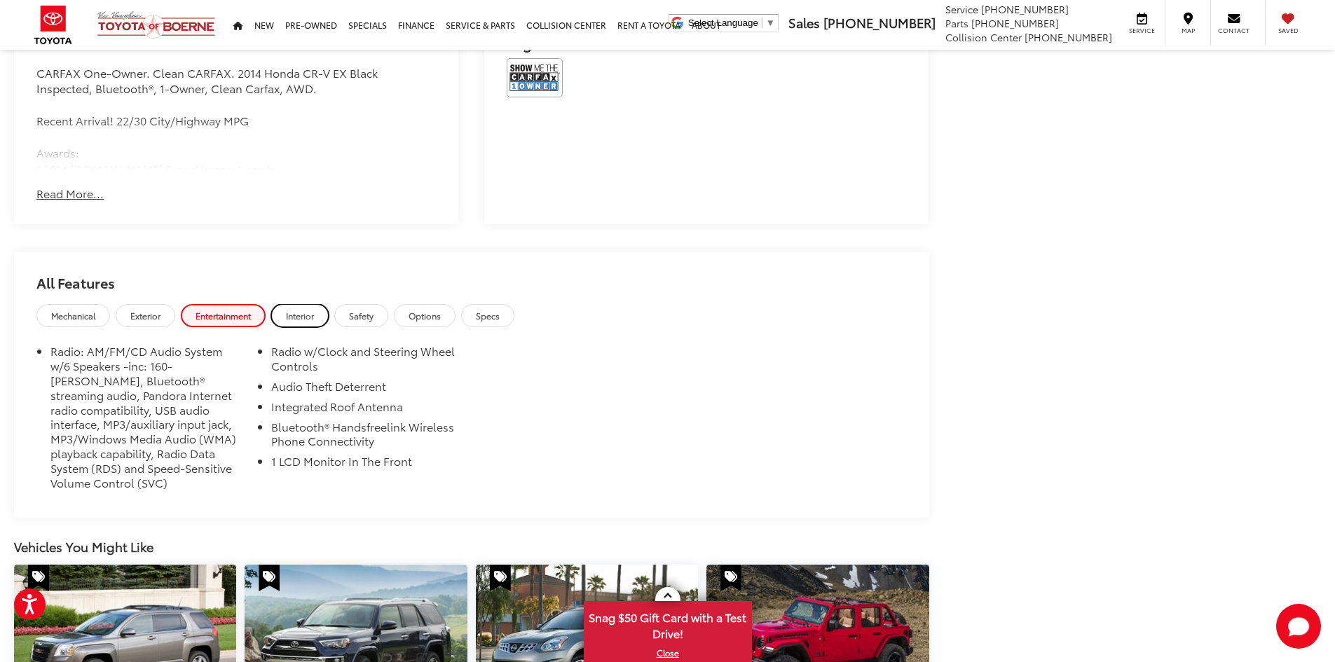
click at [302, 315] on span "Interior" at bounding box center [300, 316] width 28 height 12
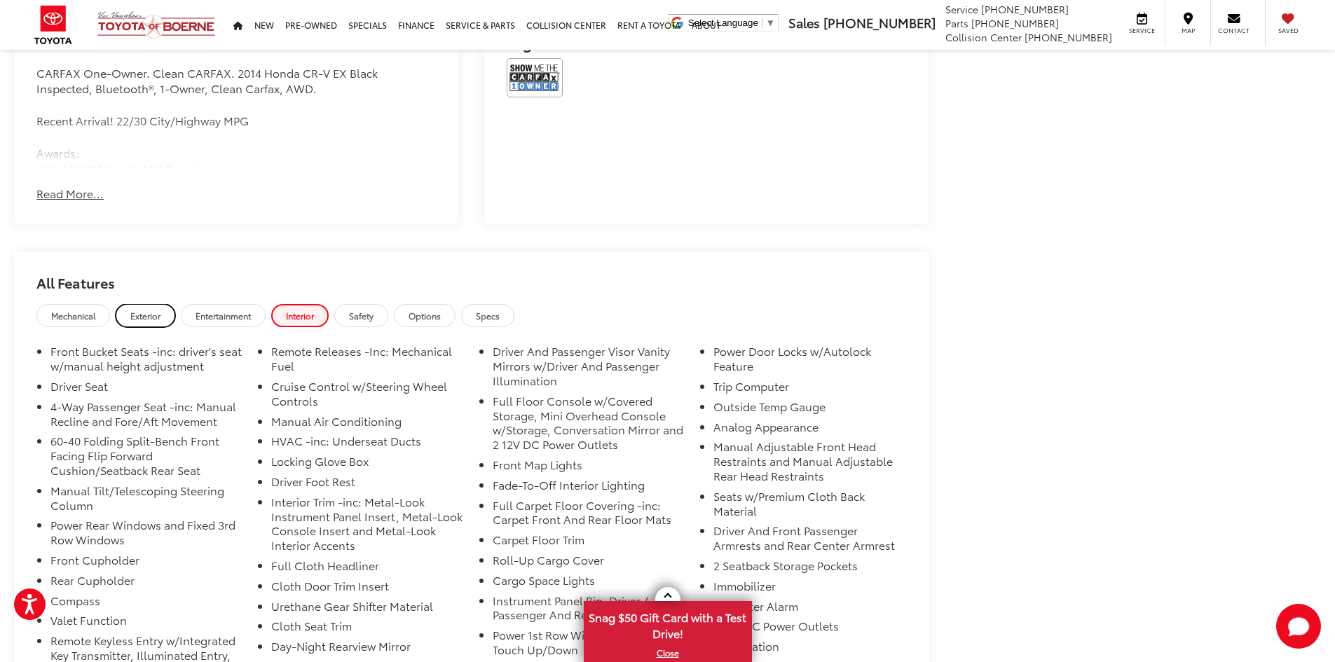
click at [152, 315] on span "Exterior" at bounding box center [145, 316] width 30 height 12
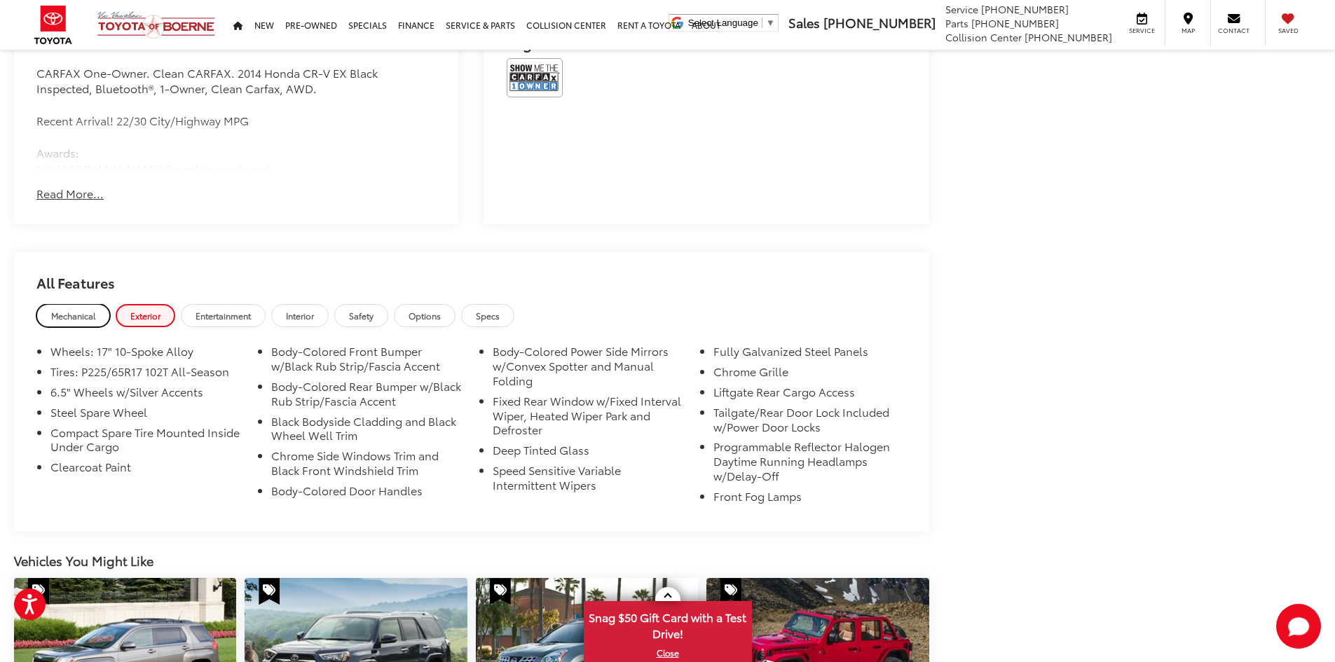
click at [83, 312] on span "Mechanical" at bounding box center [73, 316] width 44 height 12
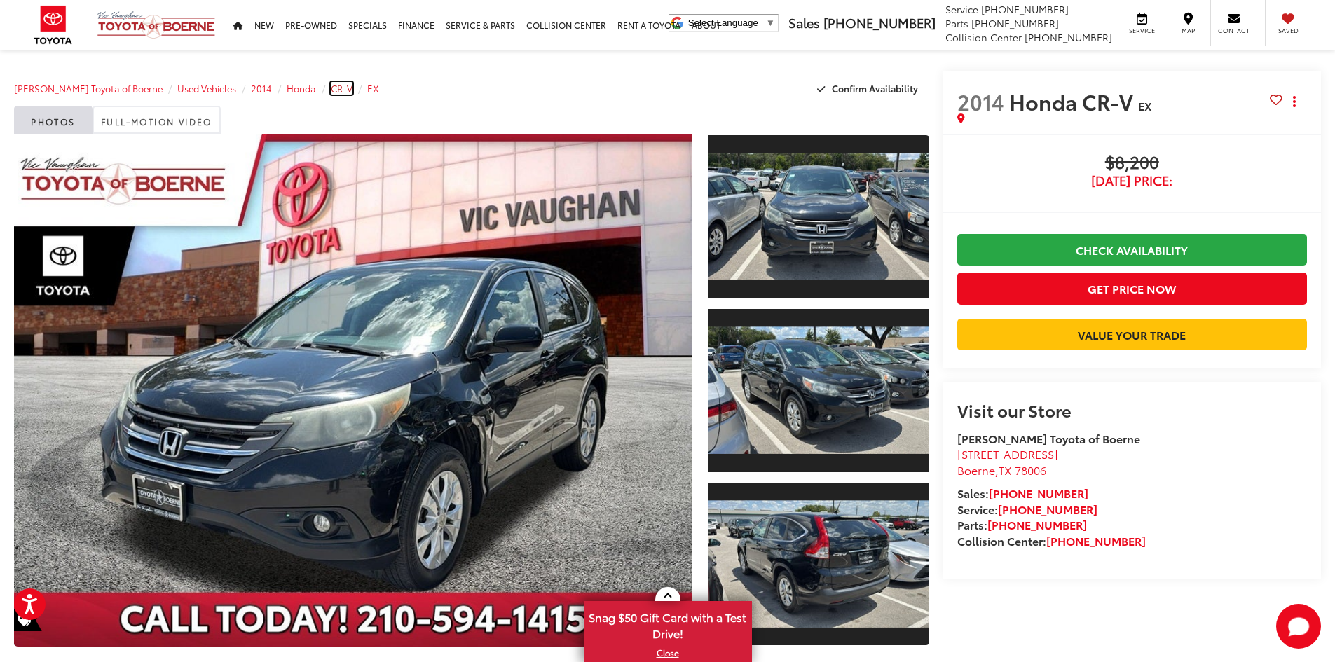
click at [331, 93] on span "CR-V" at bounding box center [342, 88] width 22 height 13
